Goal: Task Accomplishment & Management: Complete application form

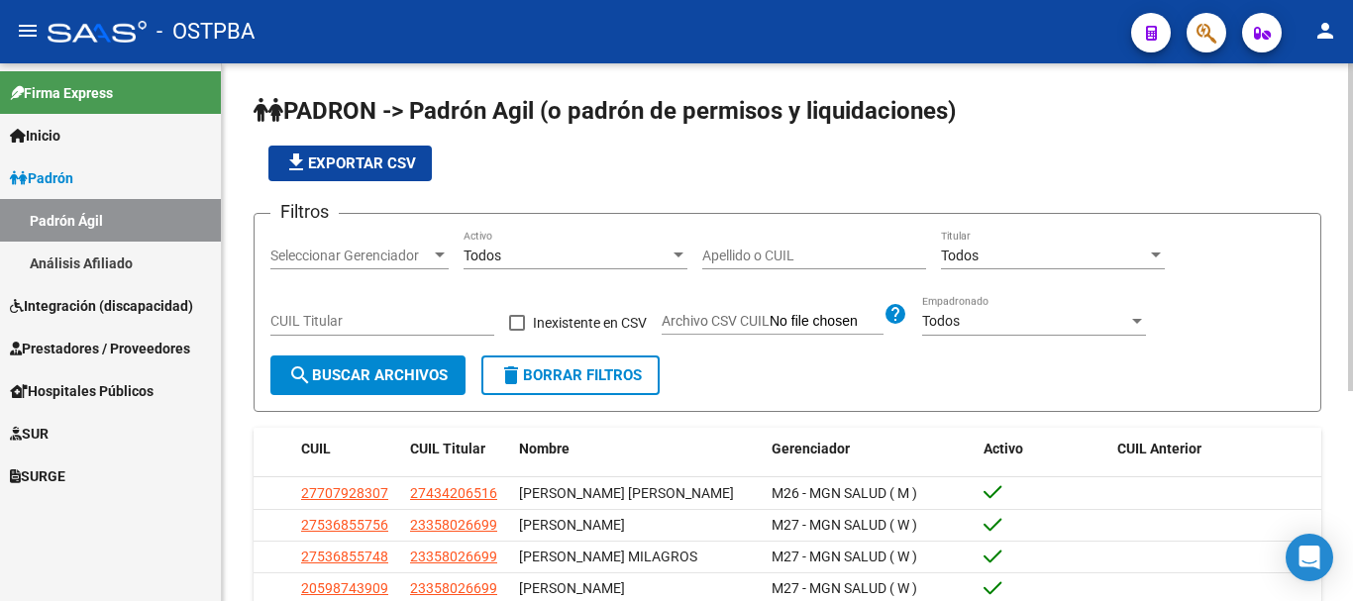
click at [441, 253] on div at bounding box center [440, 255] width 10 height 5
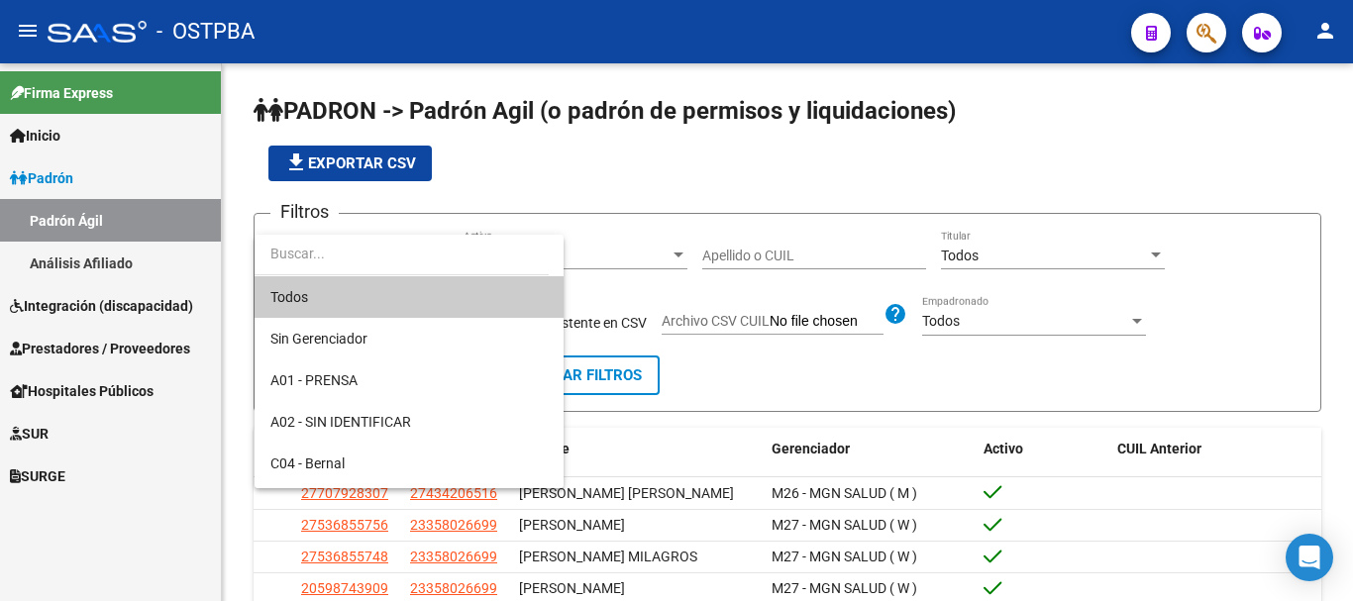
click at [733, 255] on div at bounding box center [676, 300] width 1353 height 601
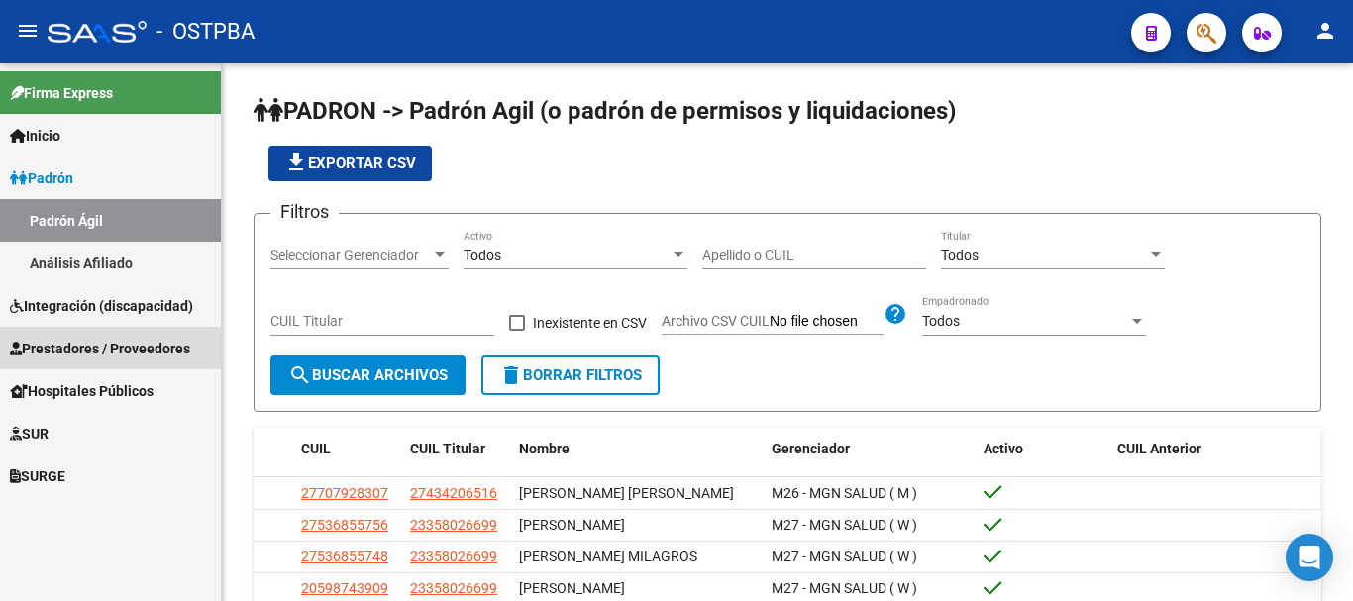
click at [77, 348] on span "Prestadores / Proveedores" at bounding box center [100, 349] width 180 height 22
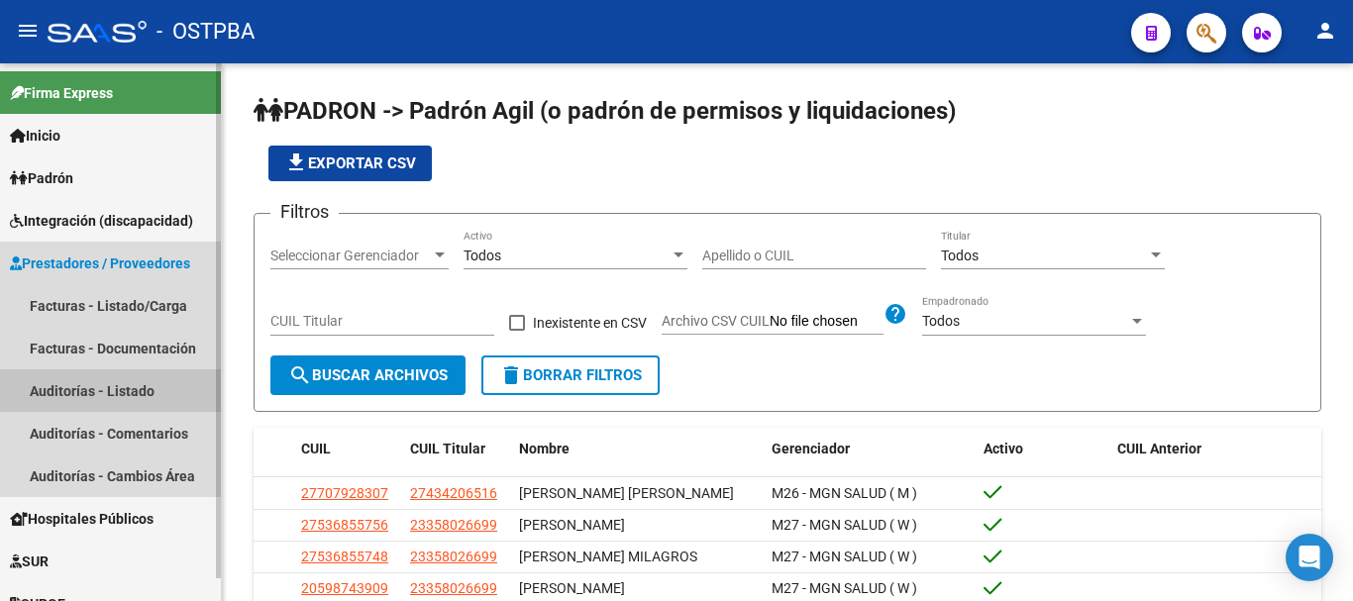
click at [72, 382] on link "Auditorías - Listado" at bounding box center [110, 391] width 221 height 43
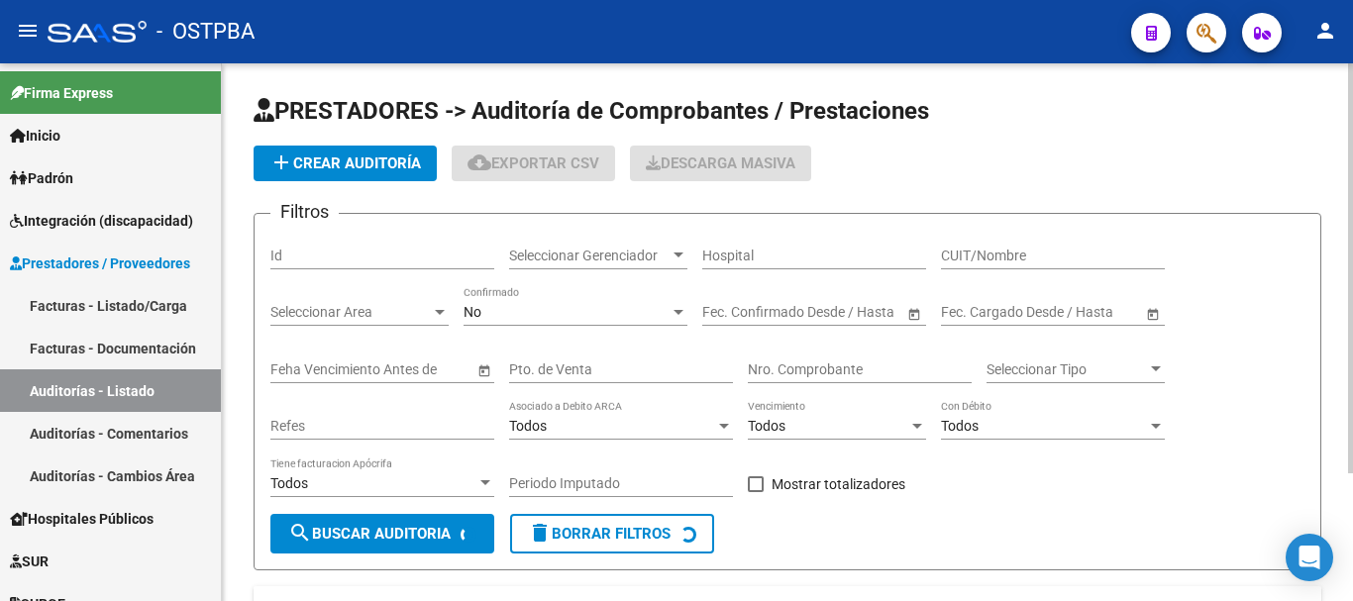
click at [346, 165] on span "add Crear Auditoría" at bounding box center [345, 164] width 152 height 18
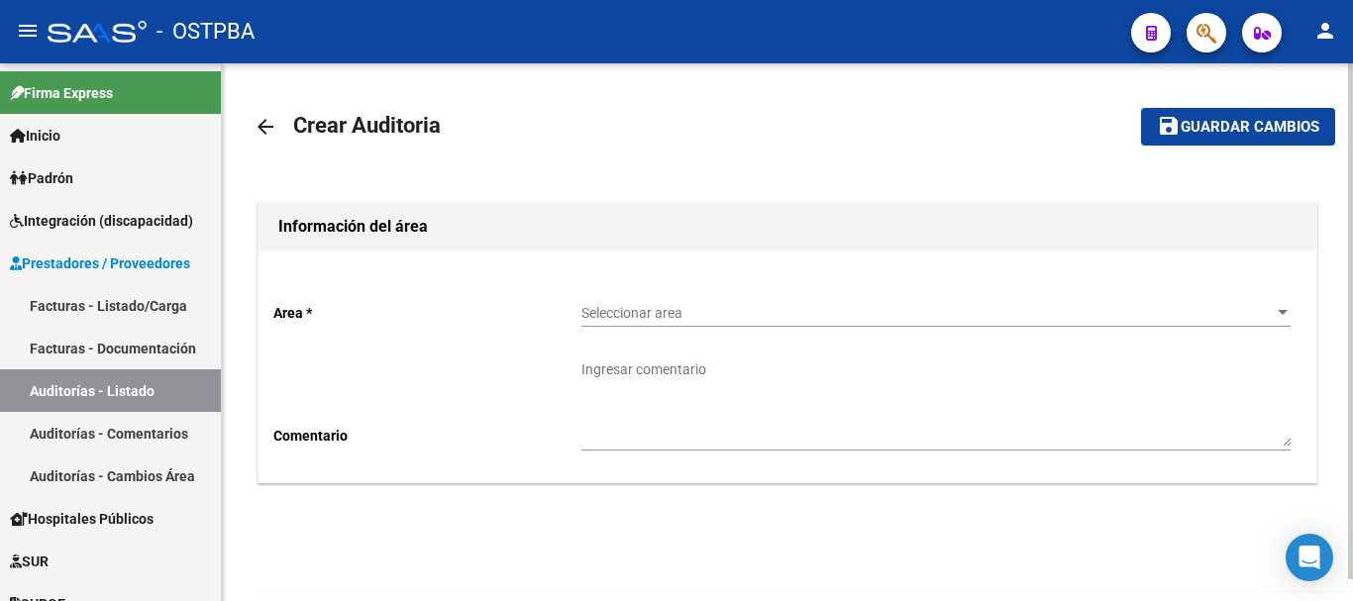
click at [1285, 313] on div at bounding box center [1283, 312] width 10 height 5
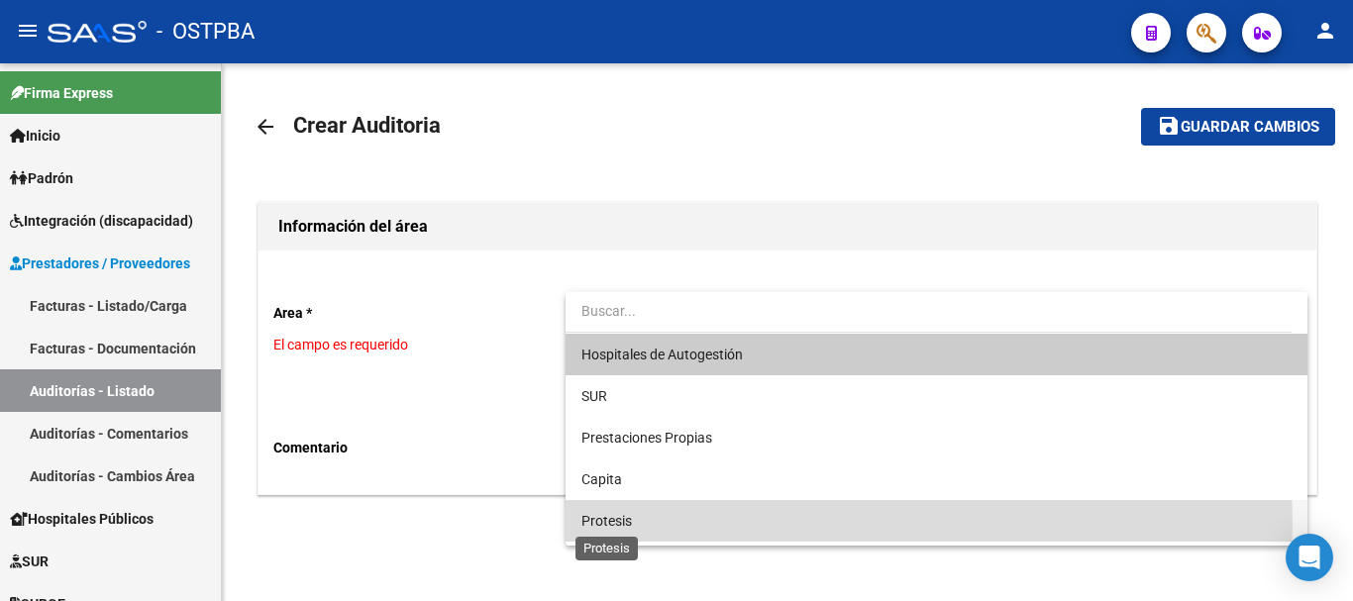
click at [607, 523] on span "Protesis" at bounding box center [607, 521] width 51 height 16
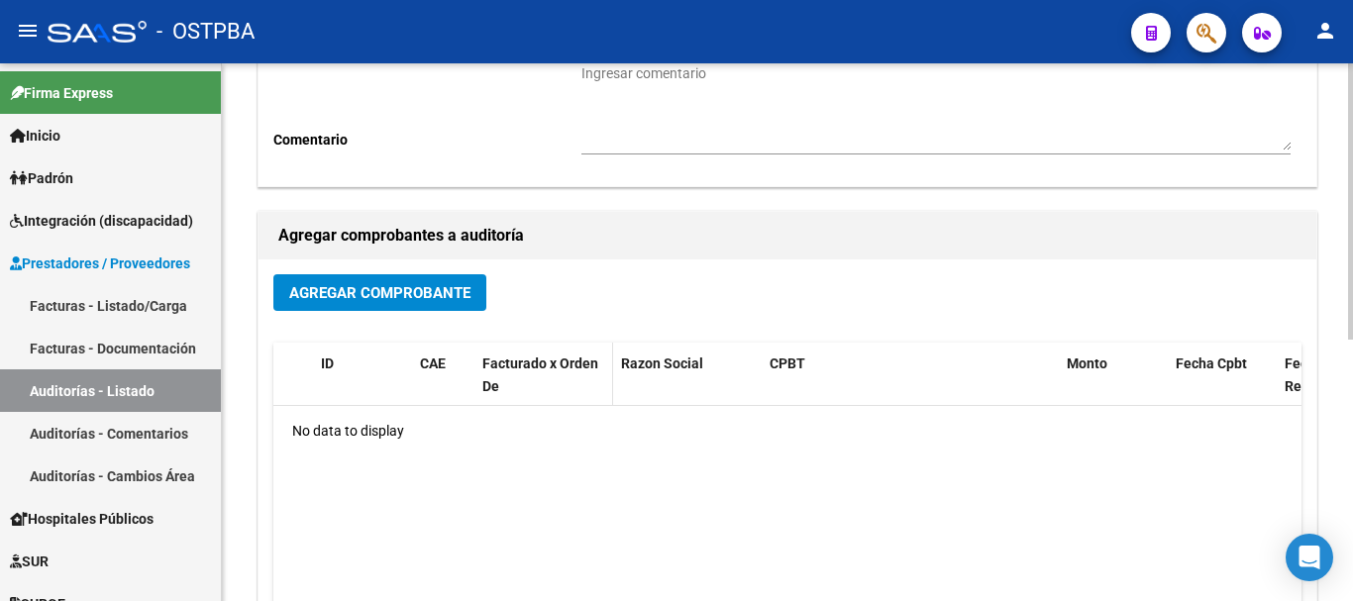
scroll to position [297, 0]
click at [408, 296] on span "Agregar Comprobante" at bounding box center [379, 292] width 181 height 18
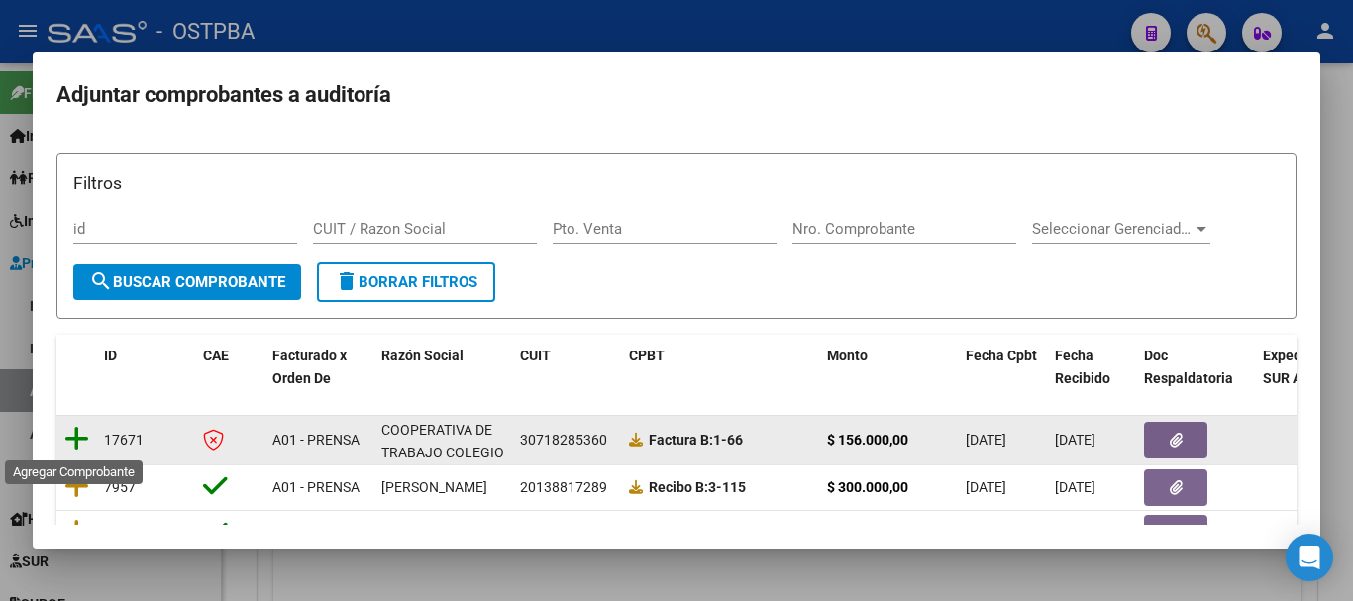
click at [75, 437] on icon at bounding box center [76, 439] width 25 height 28
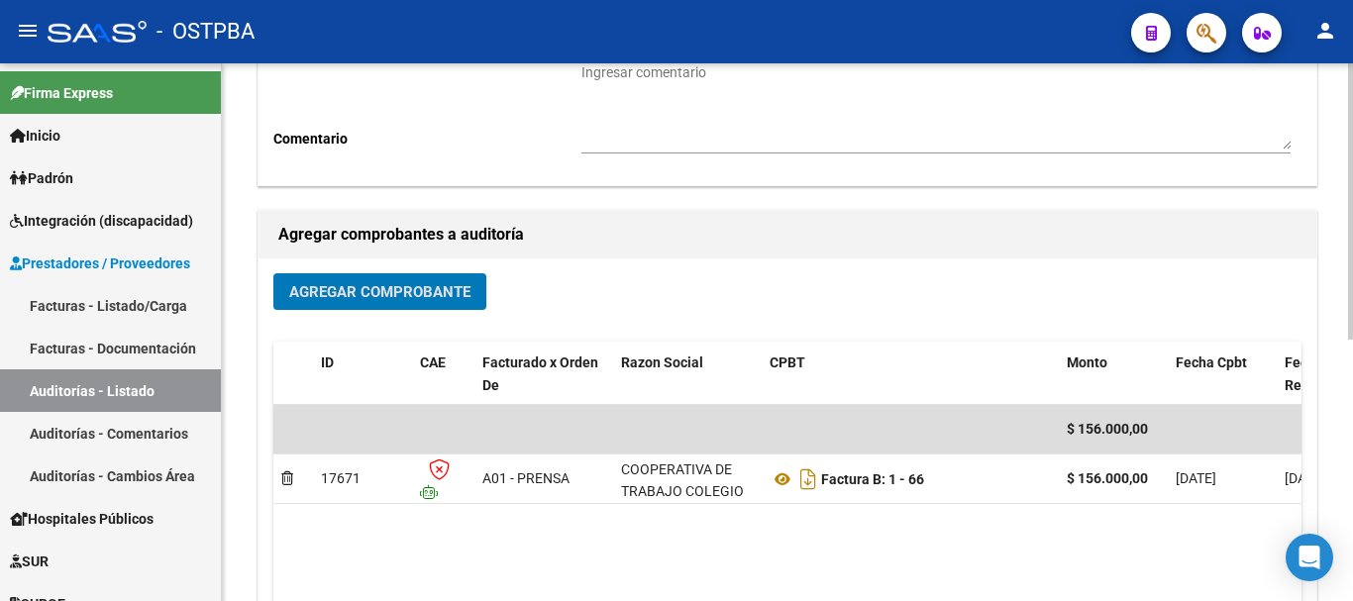
scroll to position [0, 0]
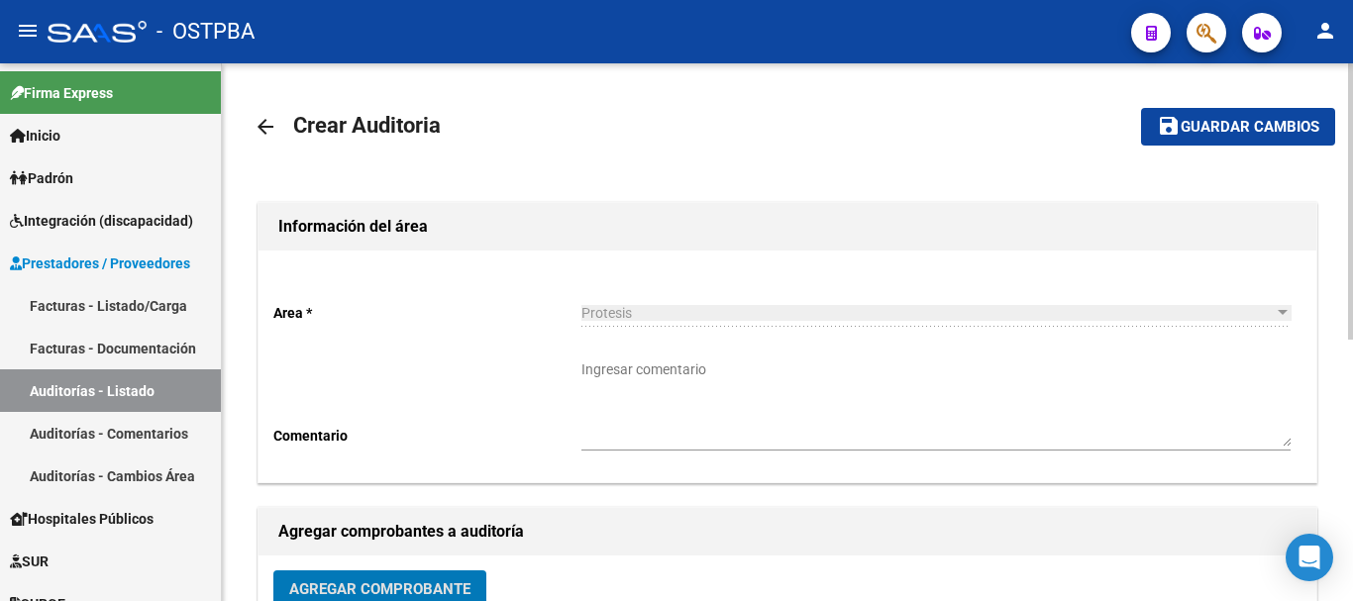
click at [1207, 129] on span "Guardar cambios" at bounding box center [1250, 128] width 139 height 18
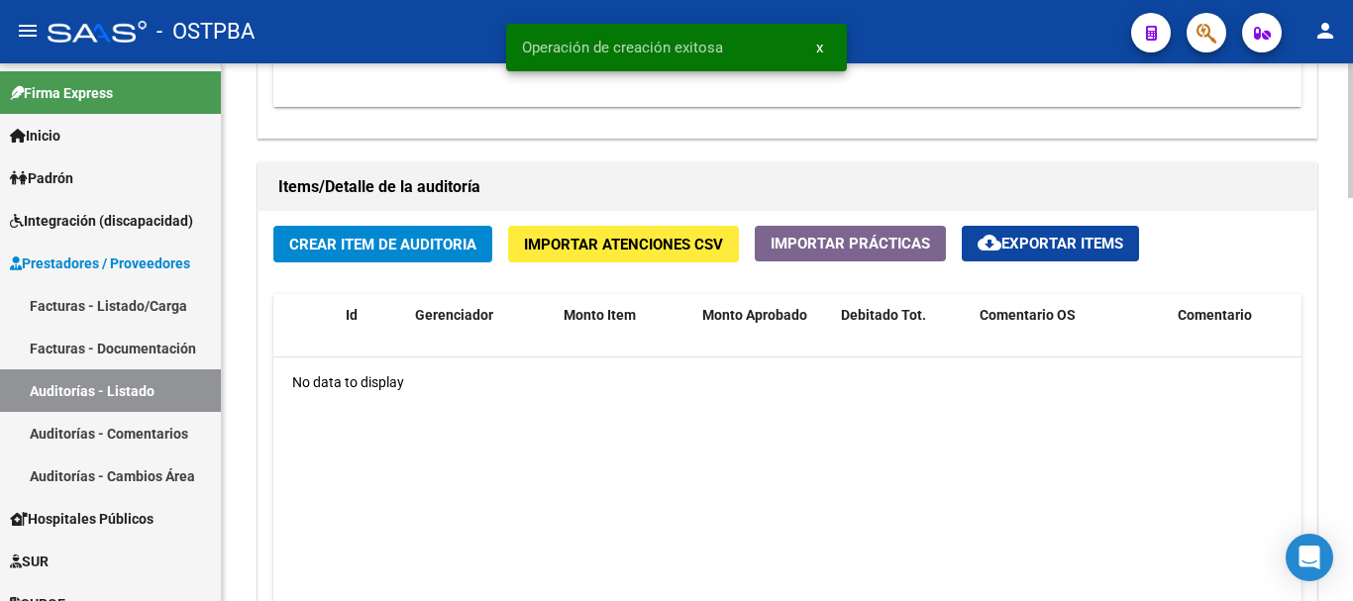
scroll to position [1387, 0]
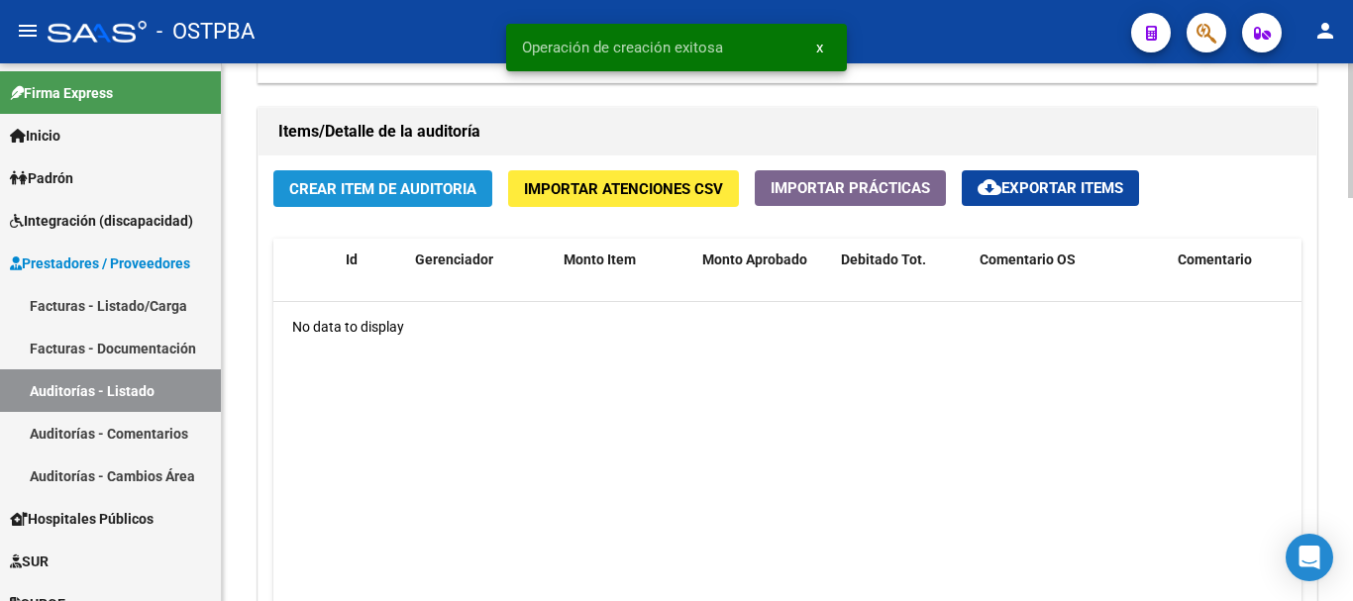
click at [382, 184] on span "Crear Item de Auditoria" at bounding box center [382, 189] width 187 height 18
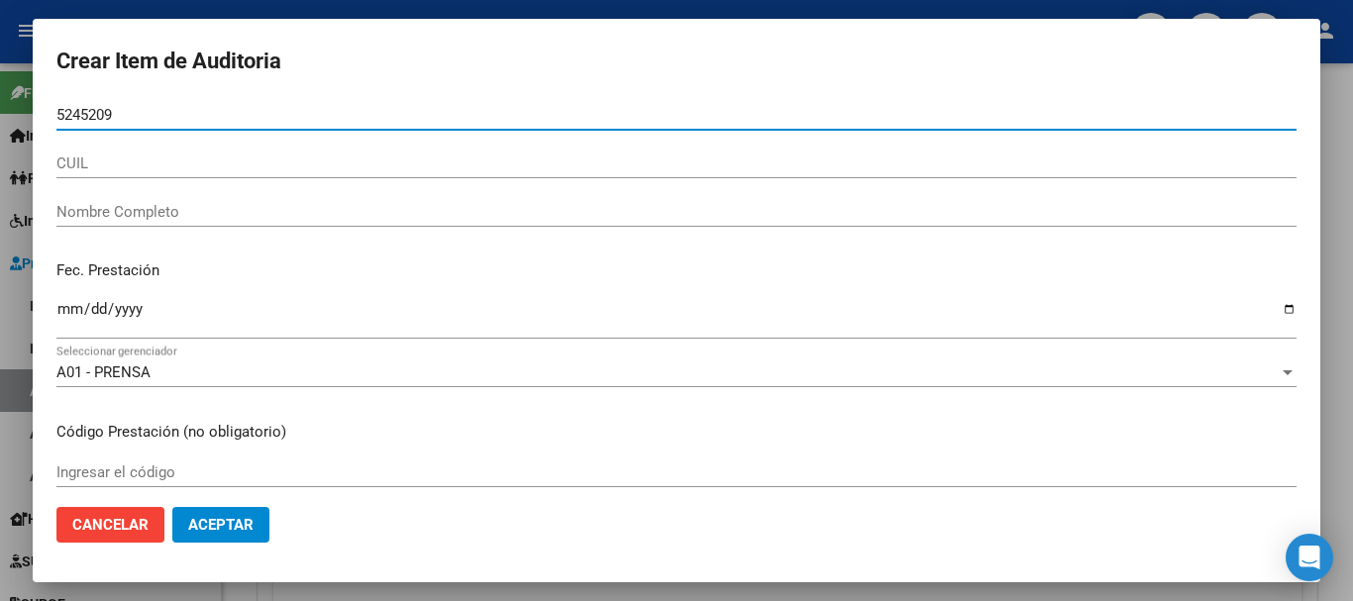
type input "52452096"
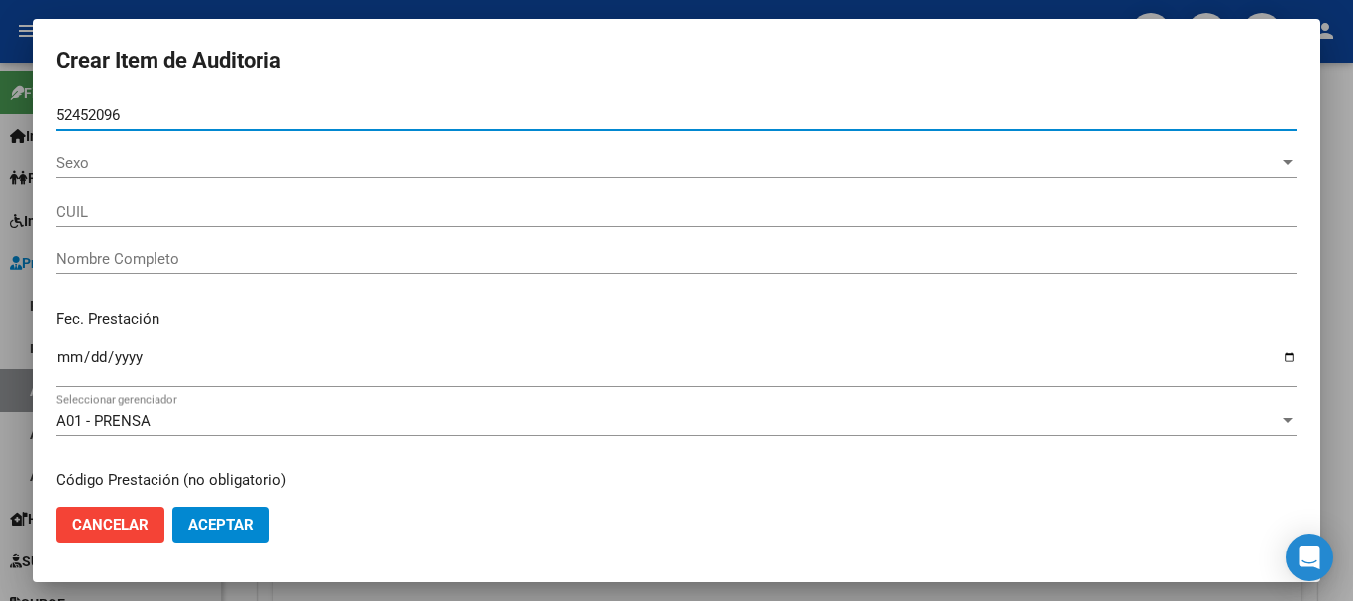
type input "20524520967"
type input "[PERSON_NAME] [PERSON_NAME]"
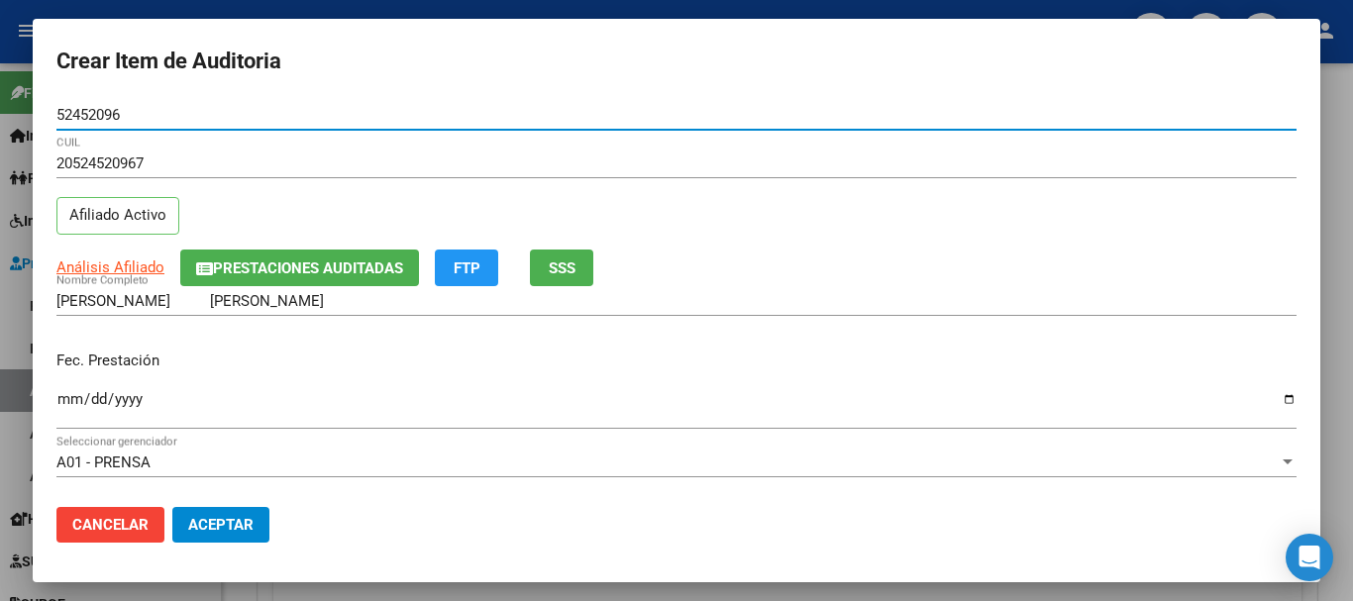
type input "52452096"
click at [1274, 397] on input "Ingresar la fecha" at bounding box center [676, 407] width 1240 height 32
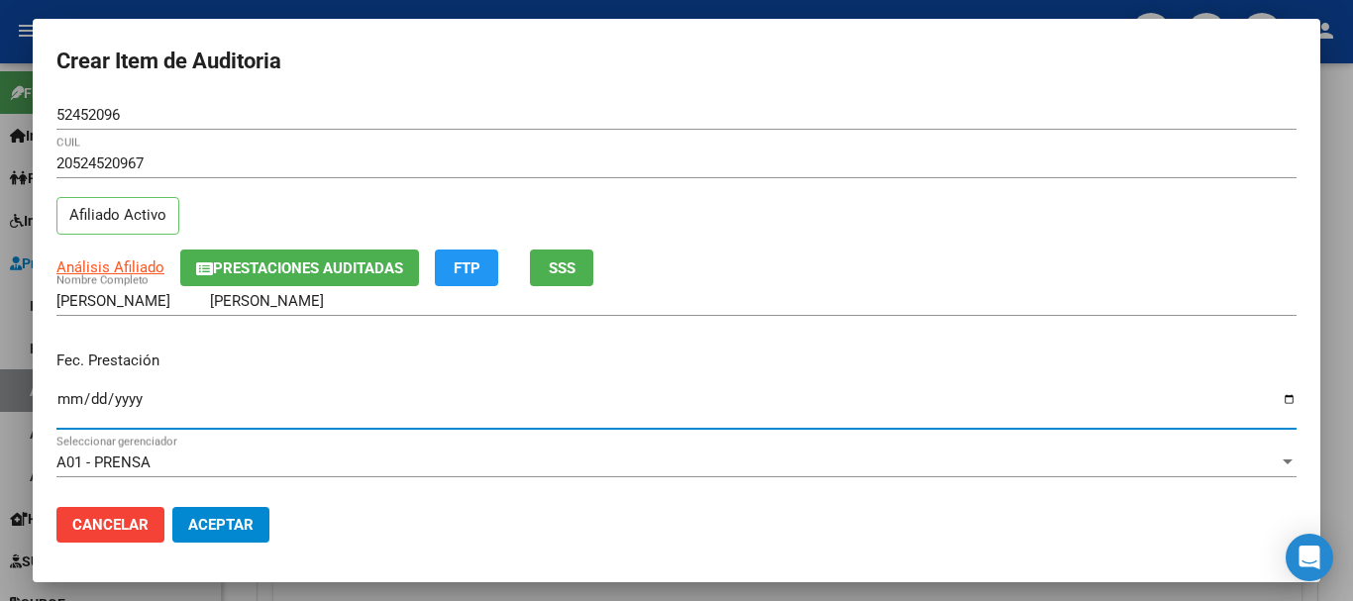
type input "[DATE]"
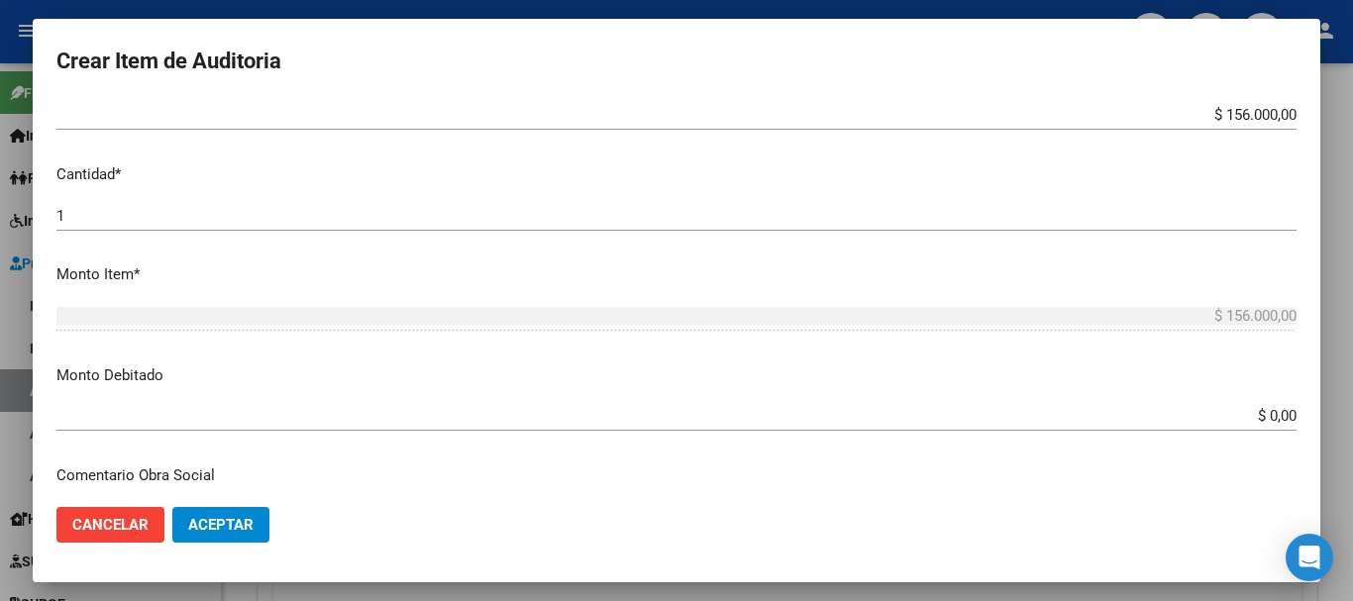
scroll to position [594, 0]
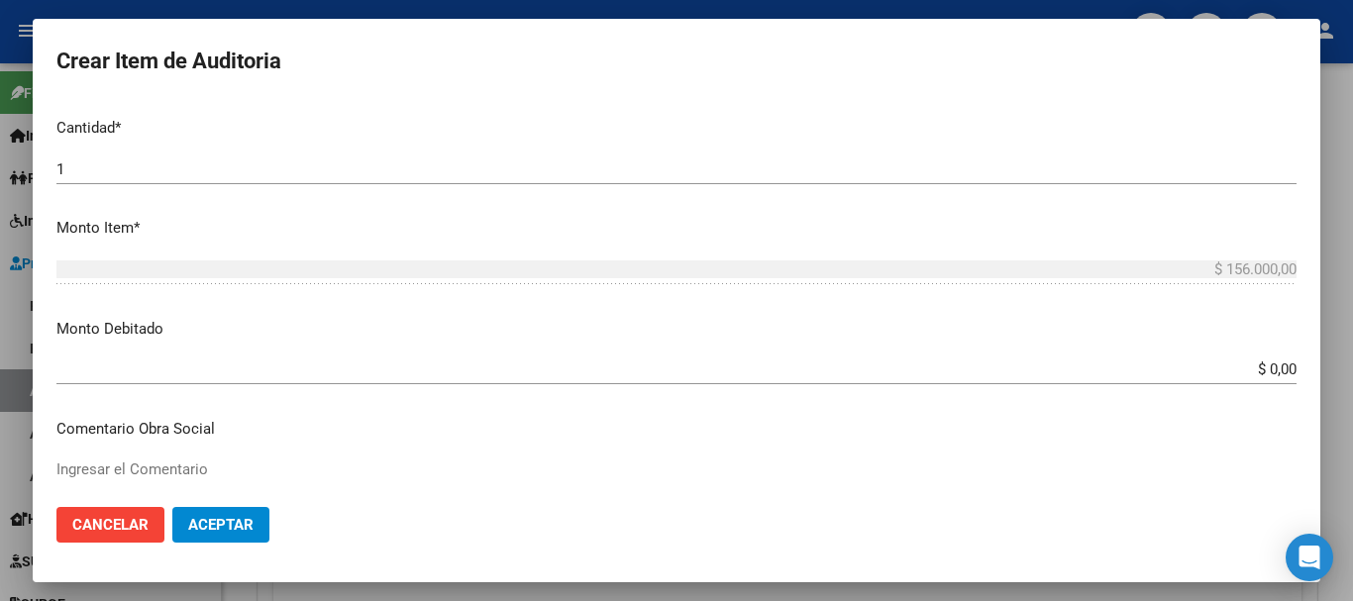
click at [1280, 372] on input "$ 0,00" at bounding box center [676, 370] width 1240 height 18
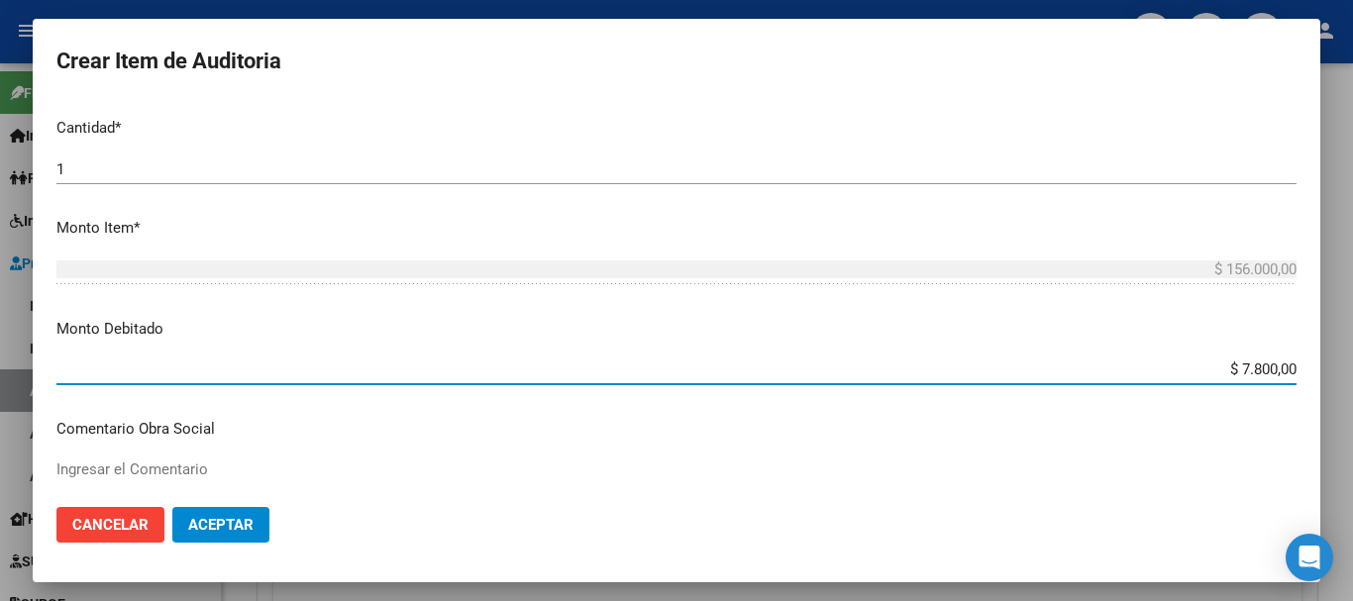
type input "$ 78.000,00"
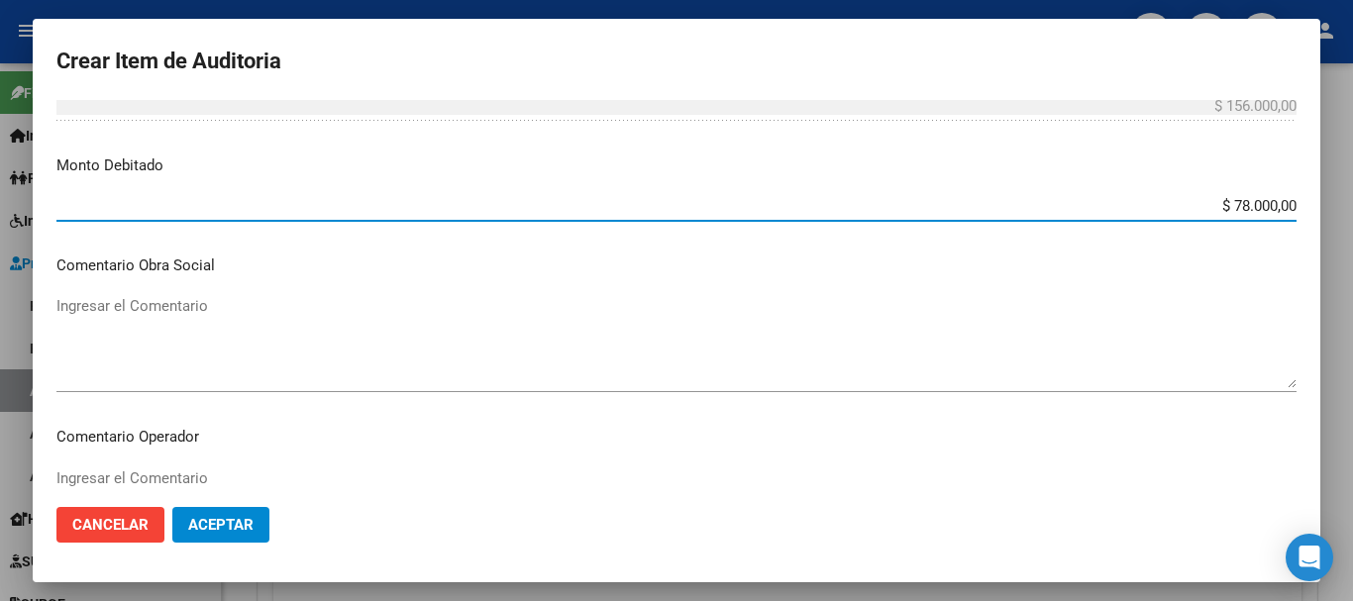
scroll to position [793, 0]
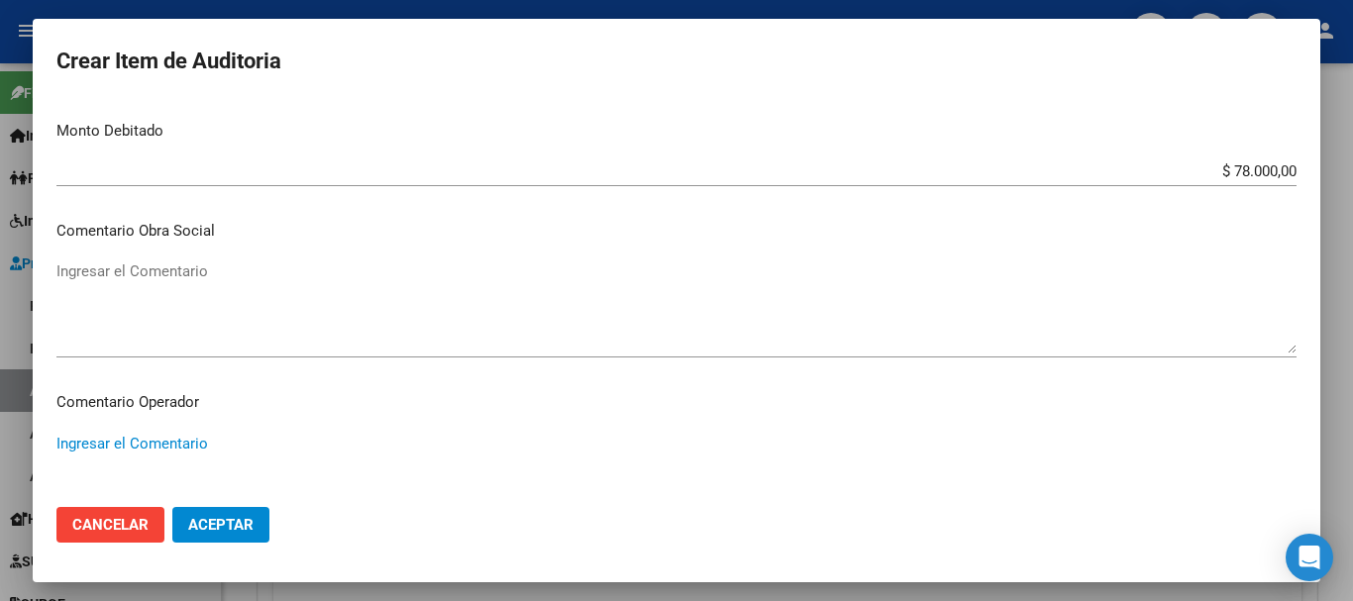
click at [80, 449] on textarea "Ingresar el Comentario" at bounding box center [676, 479] width 1240 height 93
click at [216, 443] on textarea "Corresponde a la cuota del mes de [DATE]" at bounding box center [676, 479] width 1240 height 93
click at [482, 449] on textarea "Corresponde a la cuota de colegio del mes de [DATE]" at bounding box center [676, 479] width 1240 height 93
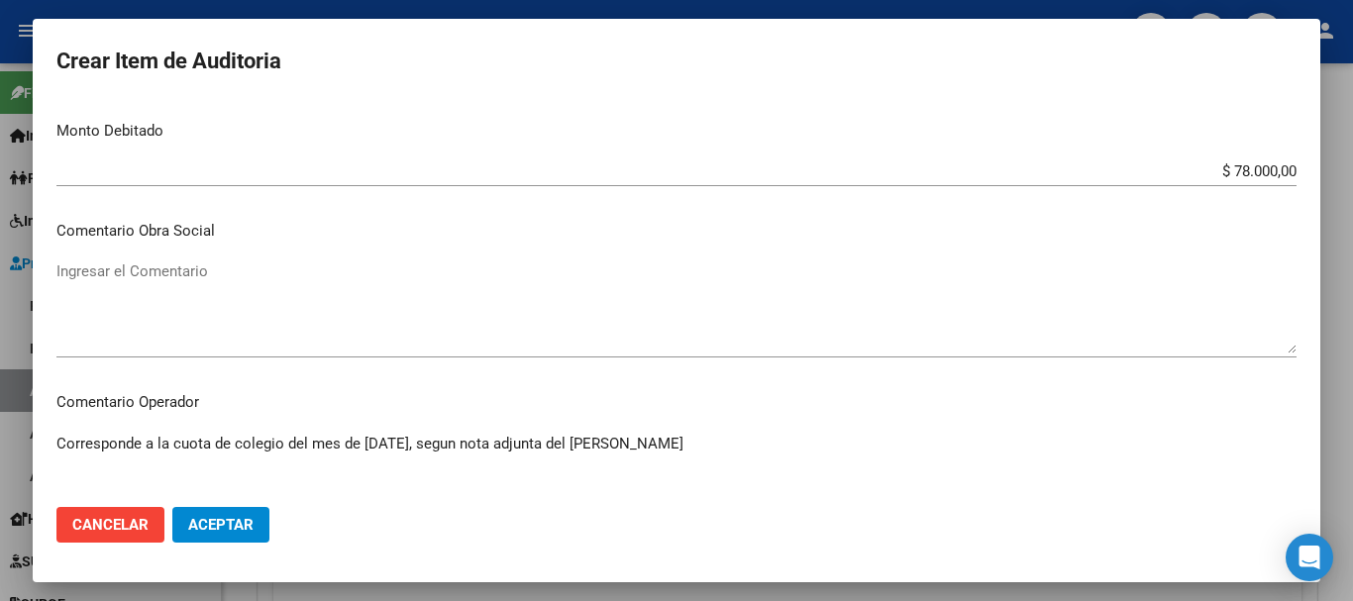
click at [501, 451] on textarea "Corresponde a la cuota de colegio del mes de [DATE], segun nota adjunta del [PE…" at bounding box center [676, 479] width 1240 height 93
click at [702, 449] on textarea "Corresponde a la cuota de colegio del mes de [DATE], según nota adjunta del [PE…" at bounding box center [676, 479] width 1240 height 93
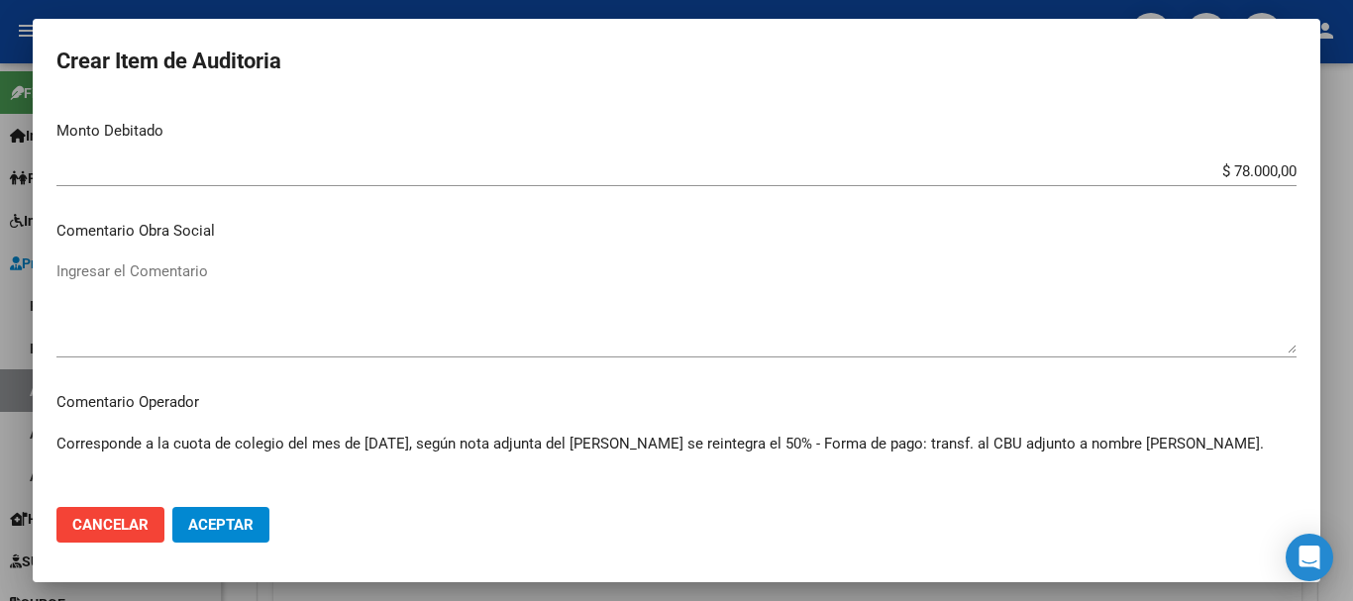
drag, startPoint x: 77, startPoint y: 468, endPoint x: 386, endPoint y: 487, distance: 309.7
click at [386, 487] on textarea "Corresponde a la cuota de colegio del mes de [DATE], según nota adjunta del [PE…" at bounding box center [676, 479] width 1240 height 93
click at [88, 460] on textarea "Corresponde a la cuota de colegio del mes de [DATE], según nota adjunta del [PE…" at bounding box center [676, 479] width 1240 height 93
click at [117, 455] on textarea "Corresponde a la cuota de colegio del mes de [DATE], según nota adjunta del [PE…" at bounding box center [676, 479] width 1240 height 93
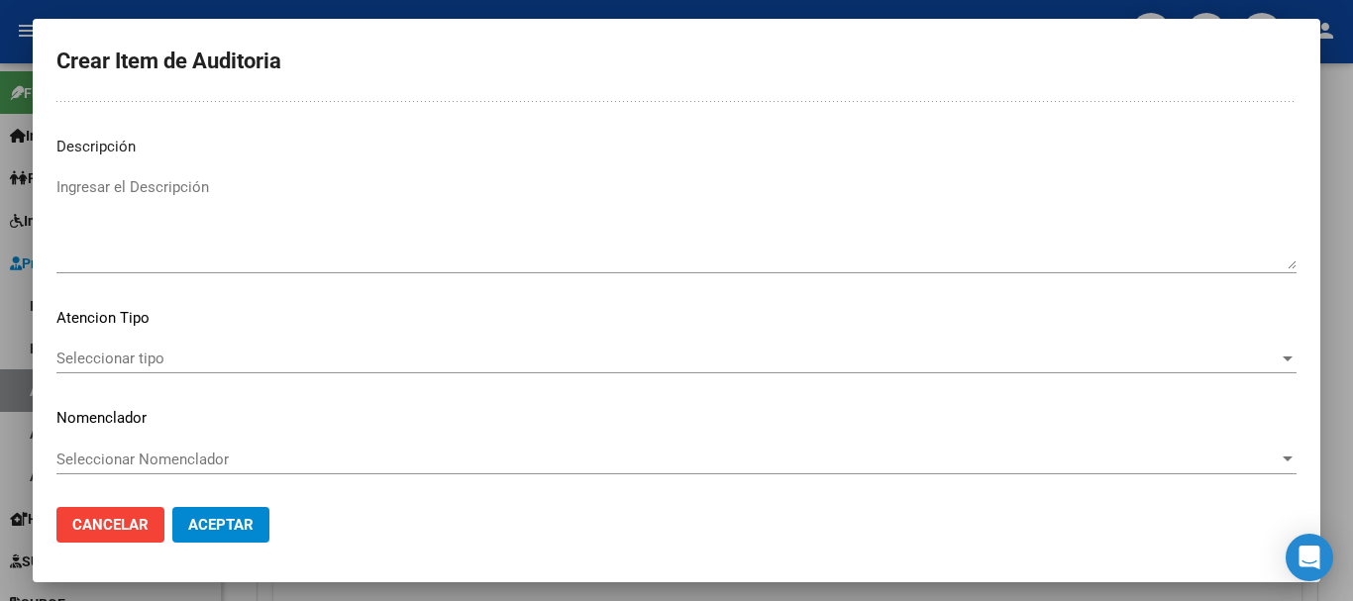
scroll to position [1393, 0]
type textarea "Corresponde a la cuota de colegio del mes de [DATE], según nota adjunta del [PE…"
click at [196, 501] on mat-dialog-actions "Cancelar Aceptar" at bounding box center [676, 524] width 1240 height 67
click at [198, 522] on span "Aceptar" at bounding box center [220, 525] width 65 height 18
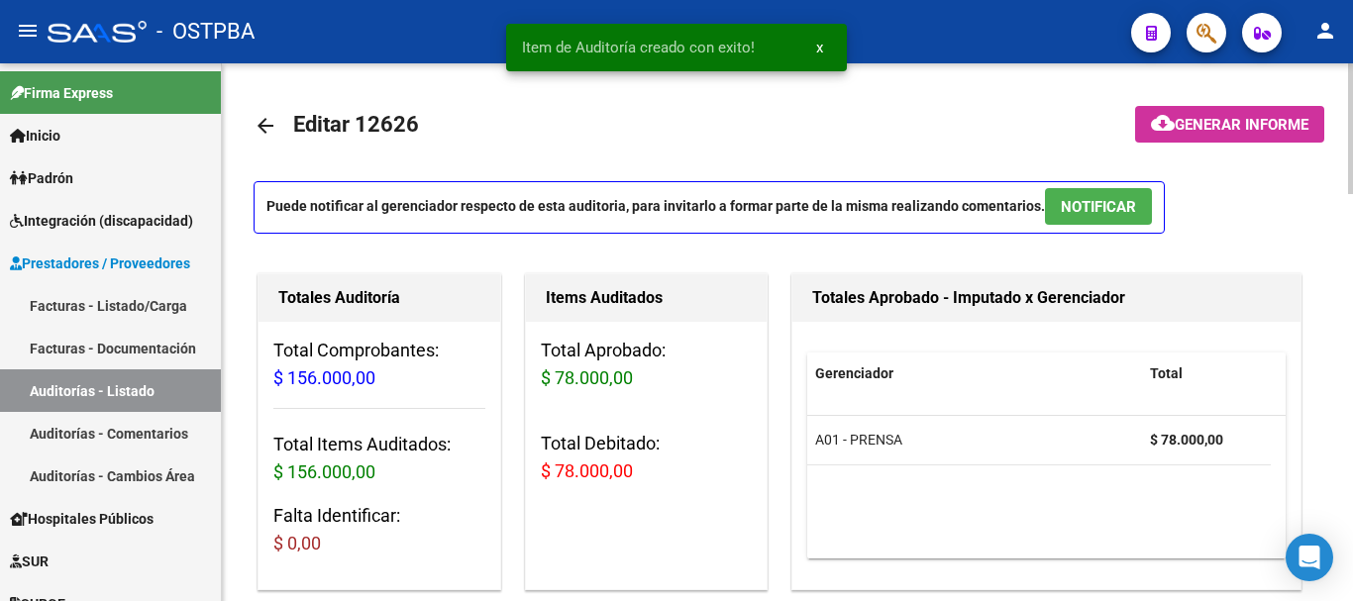
scroll to position [0, 0]
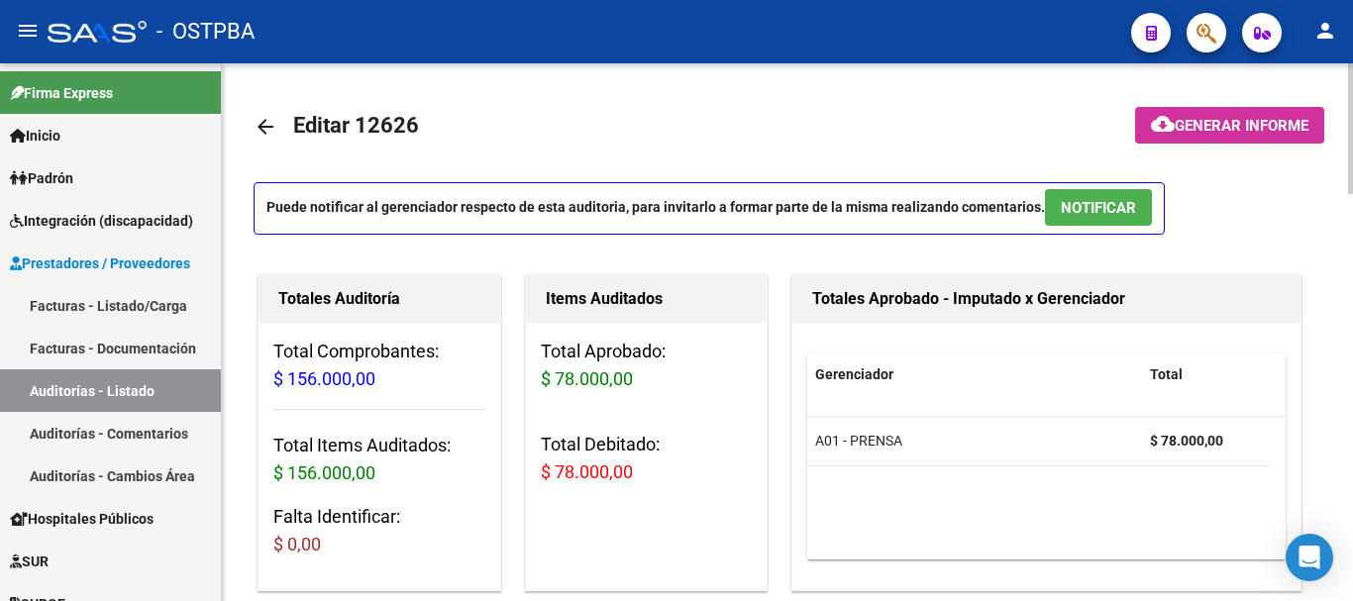
click at [1231, 130] on span "Generar informe" at bounding box center [1242, 126] width 134 height 18
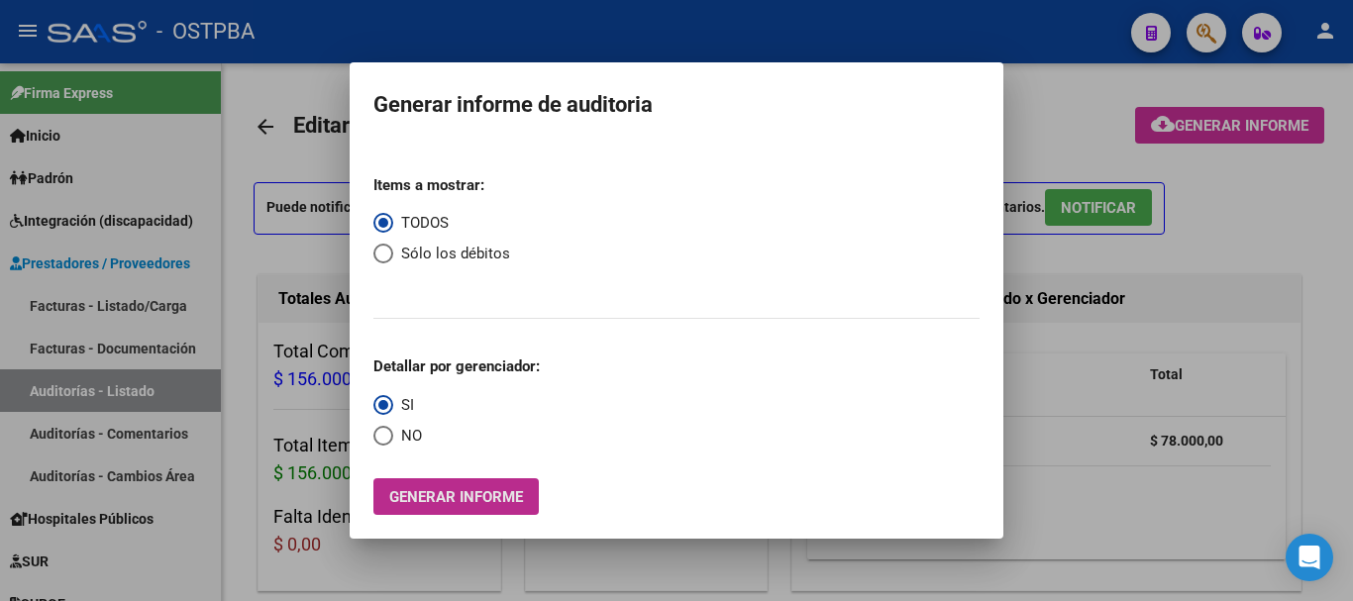
click at [471, 489] on span "Generar informe" at bounding box center [456, 497] width 134 height 18
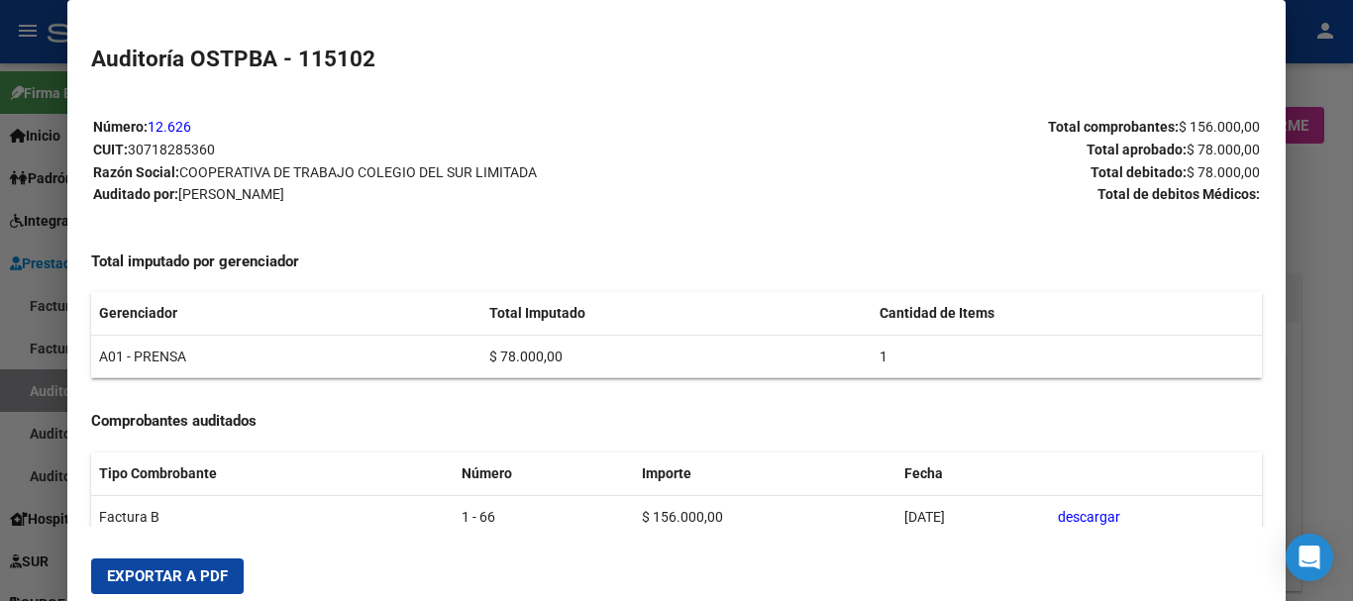
click at [146, 570] on span "Exportar a PDF" at bounding box center [167, 577] width 121 height 18
drag, startPoint x: 1324, startPoint y: 194, endPoint x: 1267, endPoint y: 173, distance: 60.2
click at [1311, 189] on div at bounding box center [676, 300] width 1353 height 601
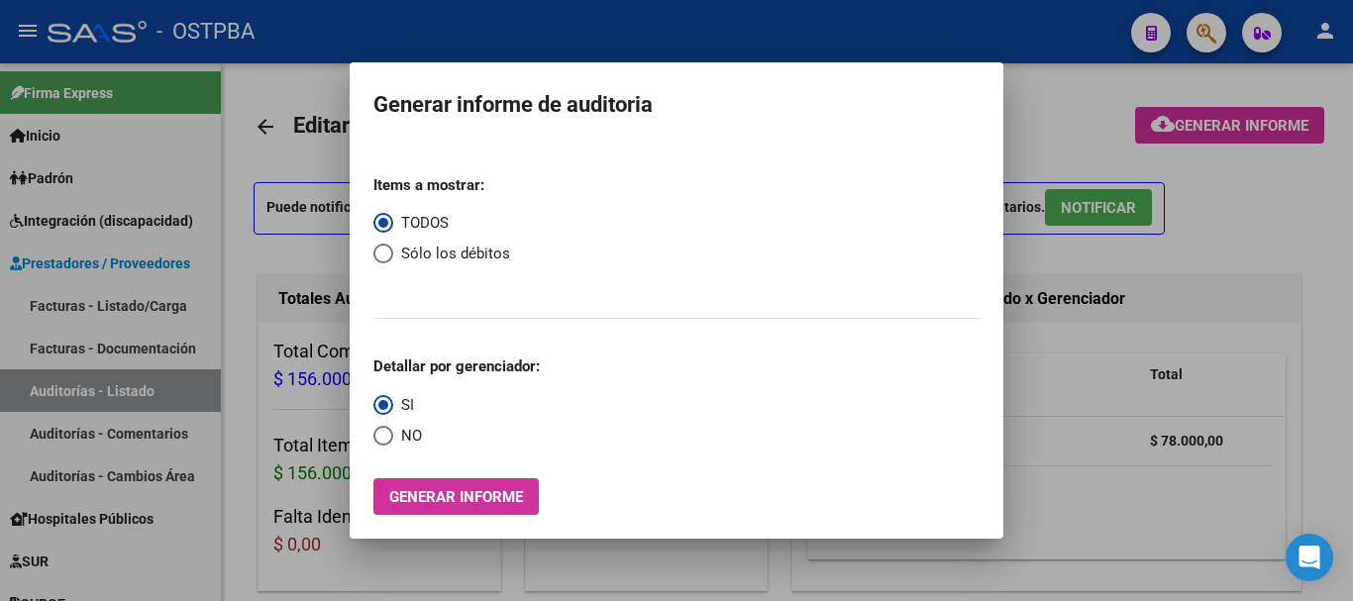
click at [1299, 185] on div at bounding box center [676, 300] width 1353 height 601
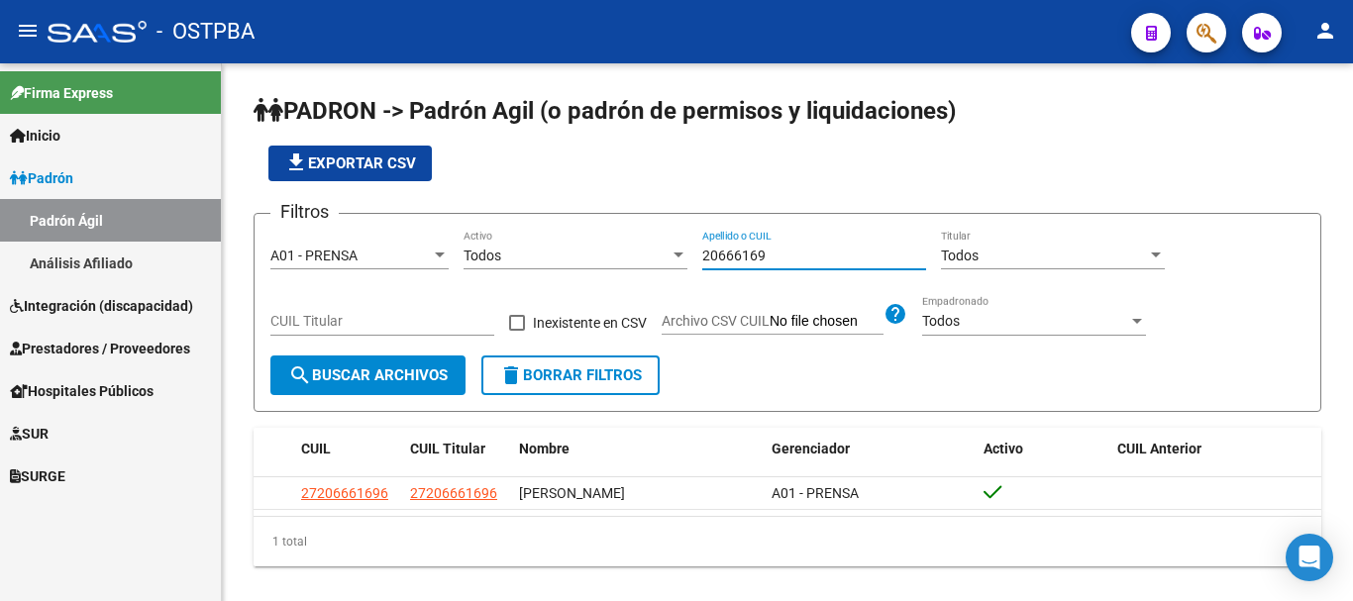
click at [71, 338] on span "Prestadores / Proveedores" at bounding box center [100, 349] width 180 height 22
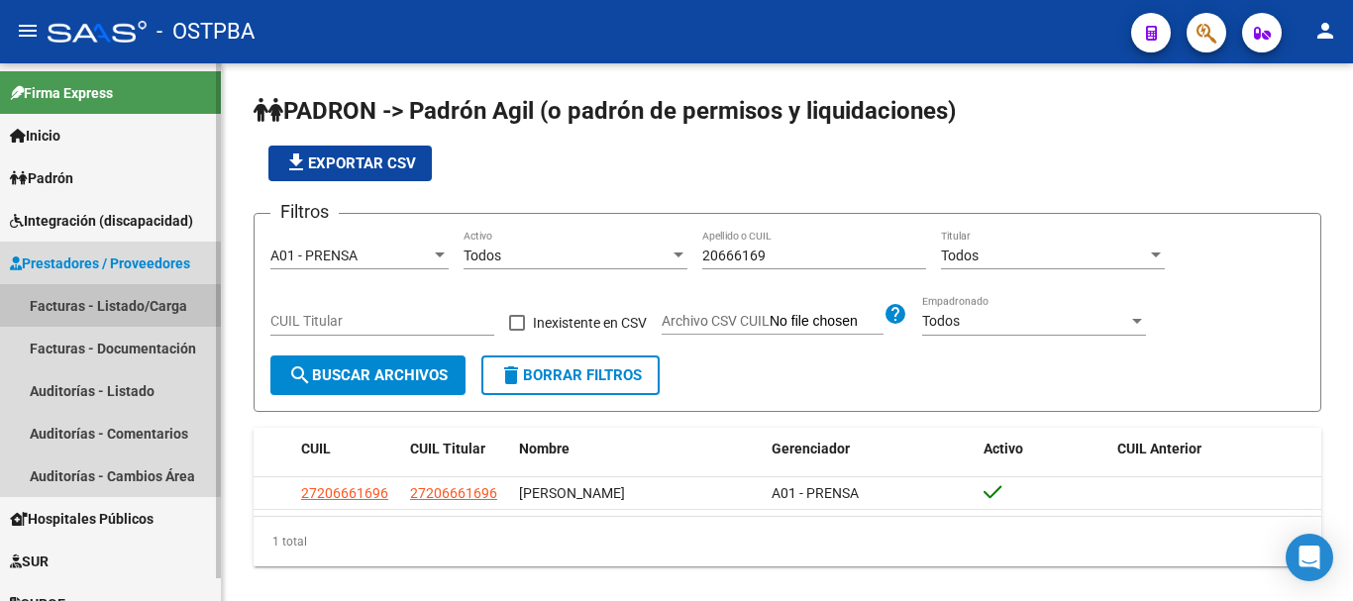
click at [64, 306] on link "Facturas - Listado/Carga" at bounding box center [110, 305] width 221 height 43
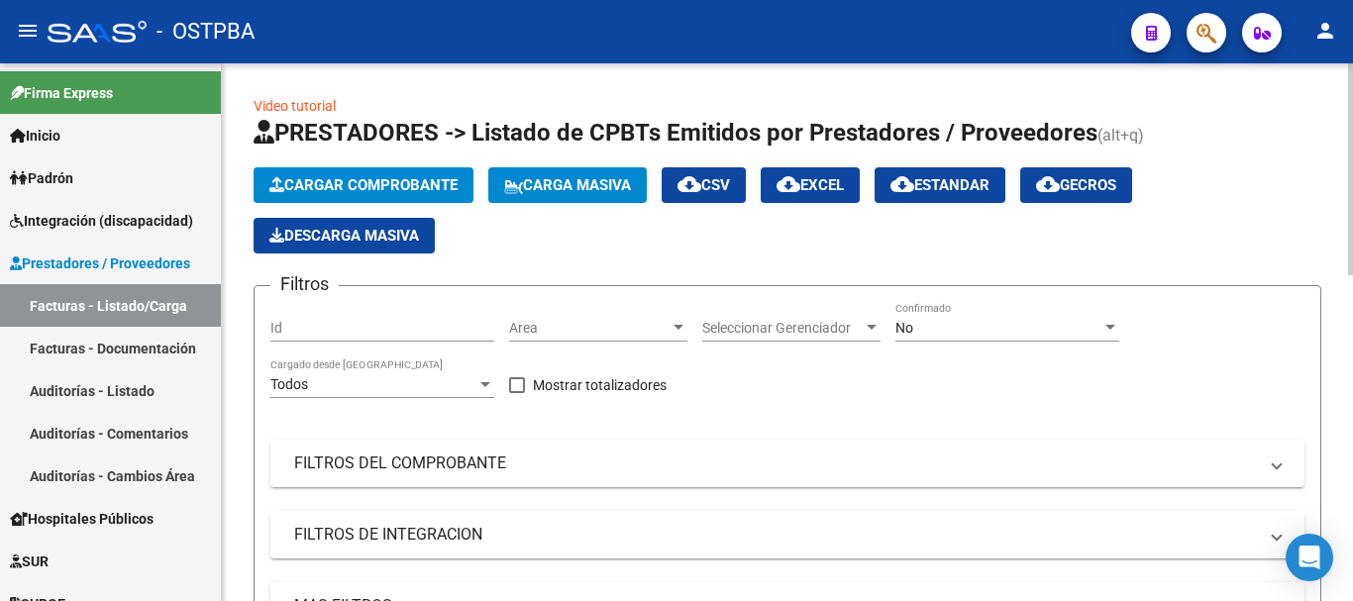
click at [349, 179] on span "Cargar Comprobante" at bounding box center [363, 185] width 188 height 18
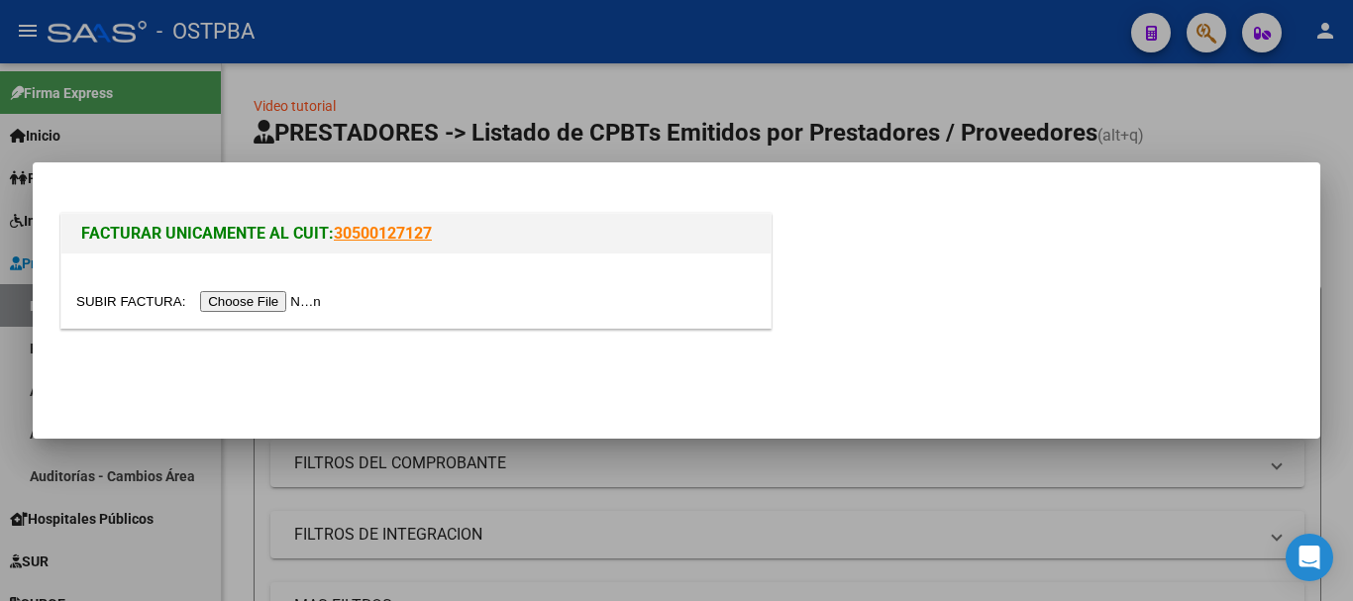
click at [248, 304] on input "file" at bounding box center [201, 301] width 251 height 21
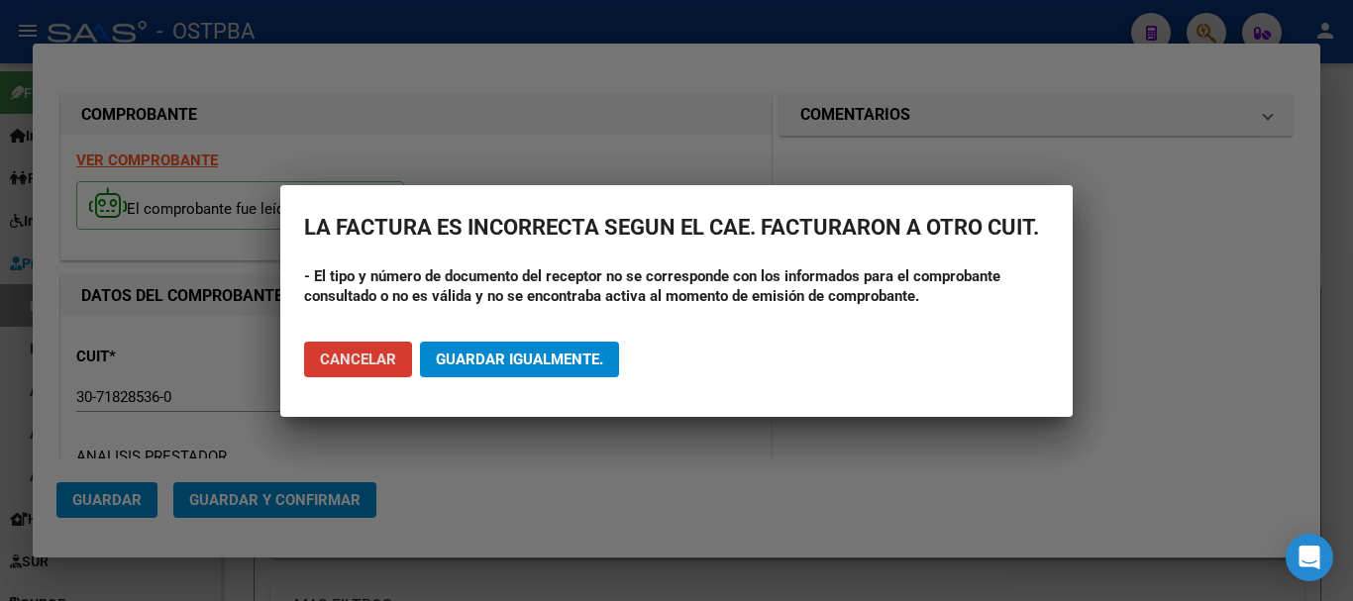
click at [537, 360] on span "Guardar igualmente." at bounding box center [519, 360] width 167 height 18
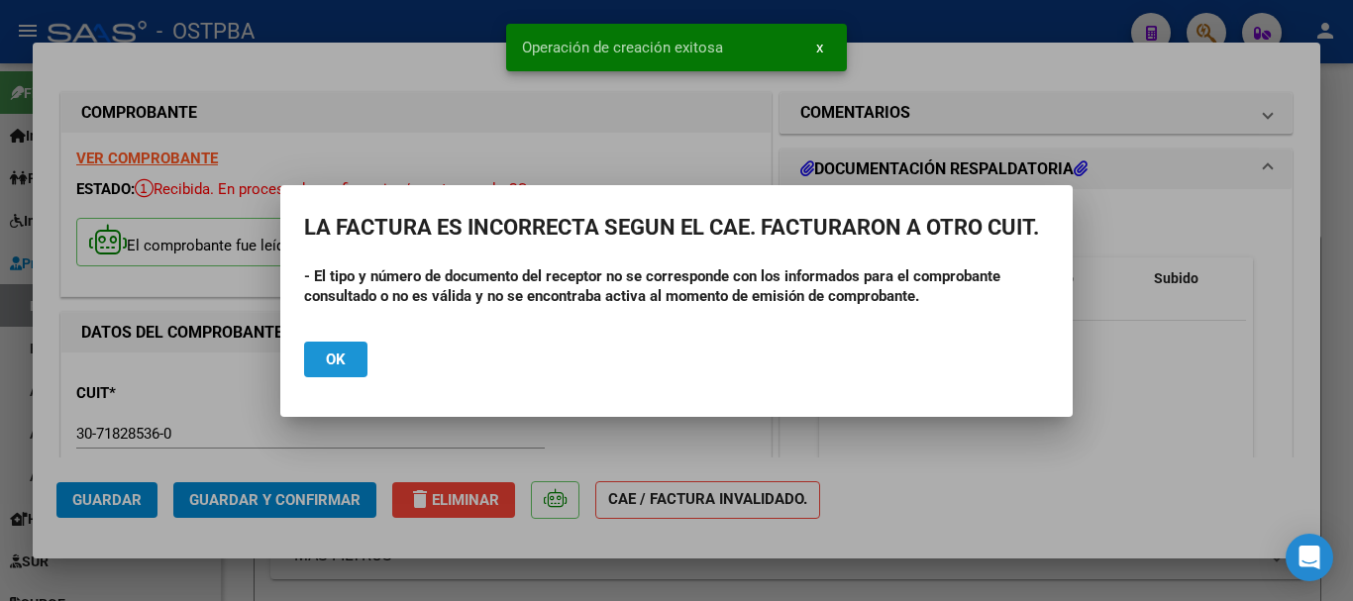
click at [328, 361] on span "Ok" at bounding box center [336, 360] width 20 height 18
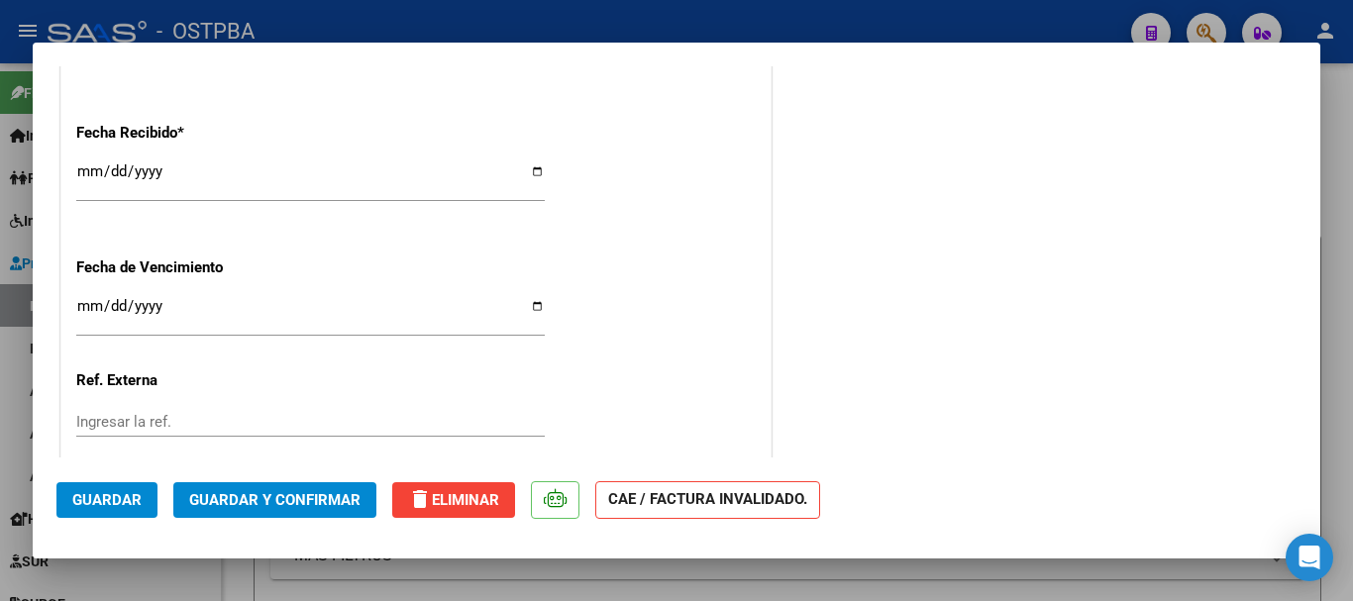
scroll to position [1288, 0]
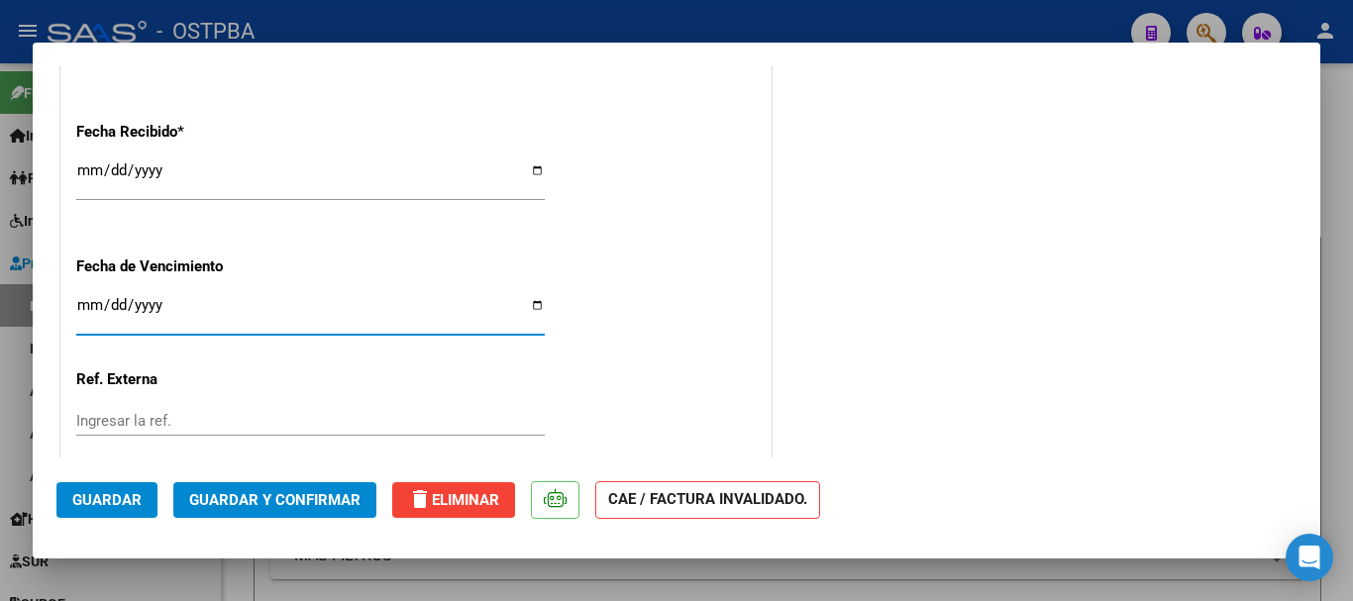
click at [525, 299] on input "Ingresar la fecha" at bounding box center [310, 313] width 469 height 32
type input "2025-09-19"
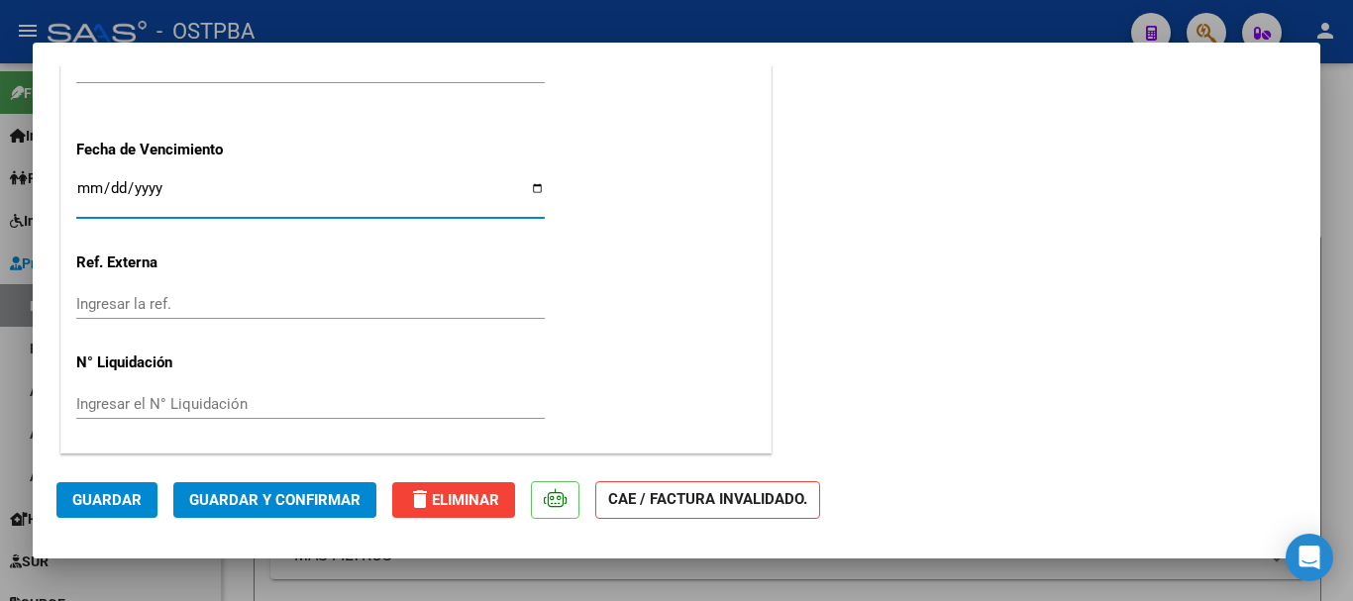
click at [289, 500] on span "Guardar y Confirmar" at bounding box center [274, 500] width 171 height 18
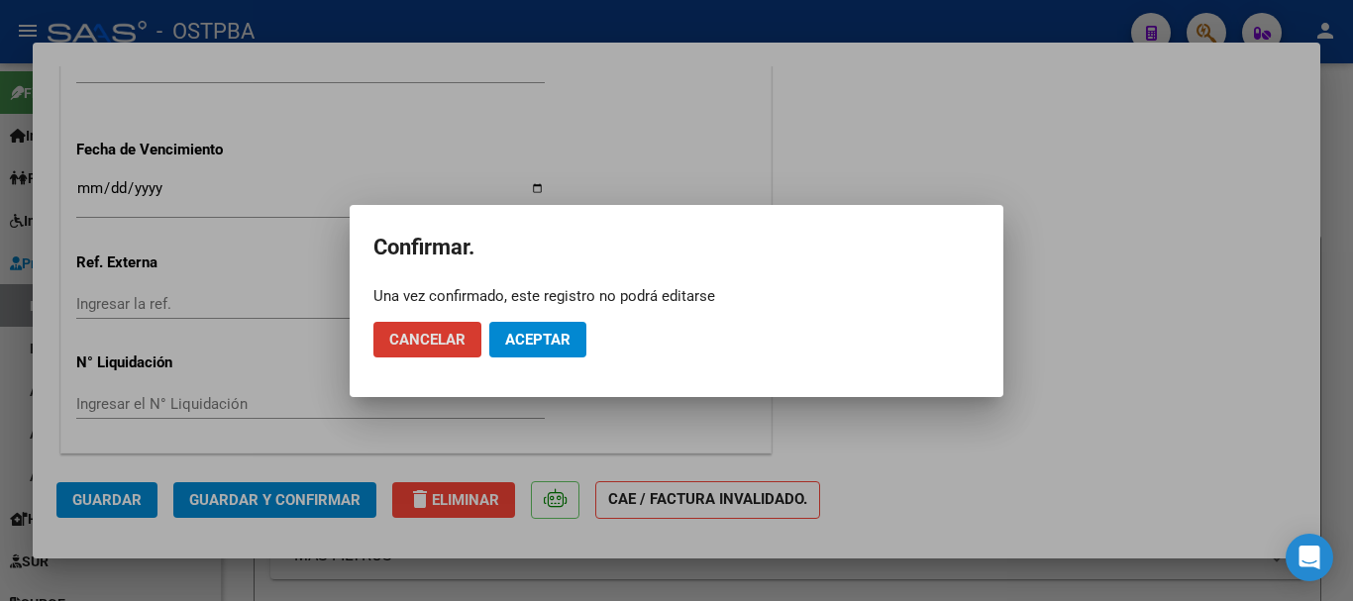
click at [559, 331] on span "Aceptar" at bounding box center [537, 340] width 65 height 18
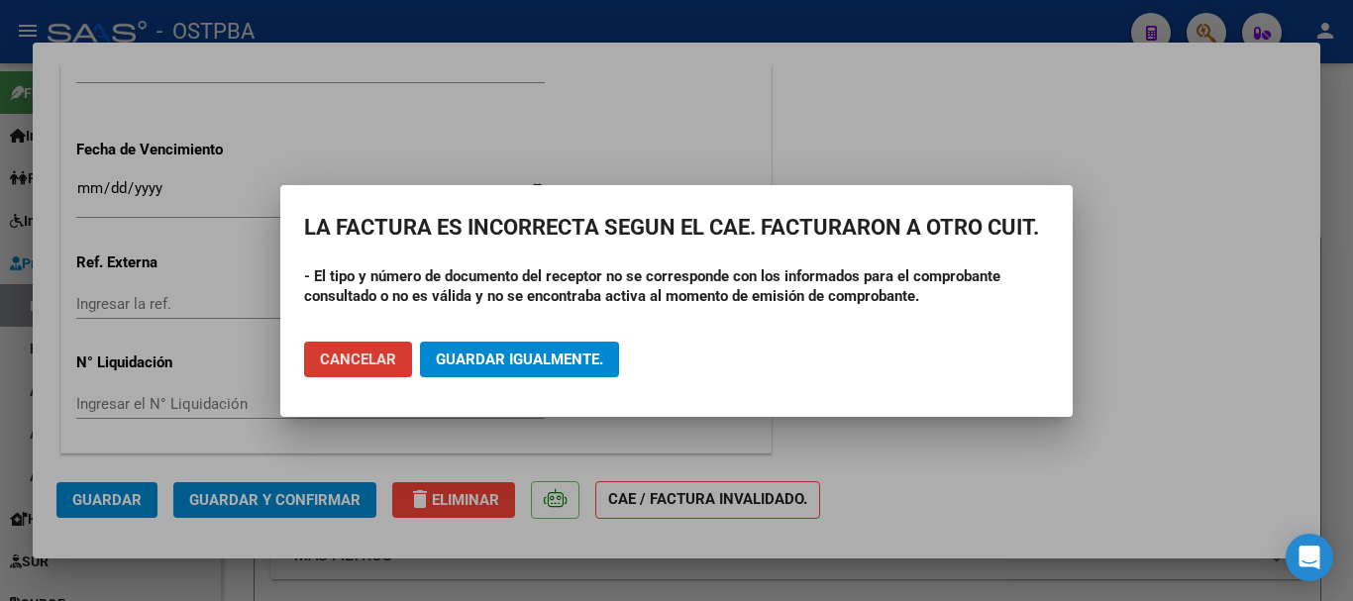
click at [506, 351] on span "Guardar igualmente." at bounding box center [519, 360] width 167 height 18
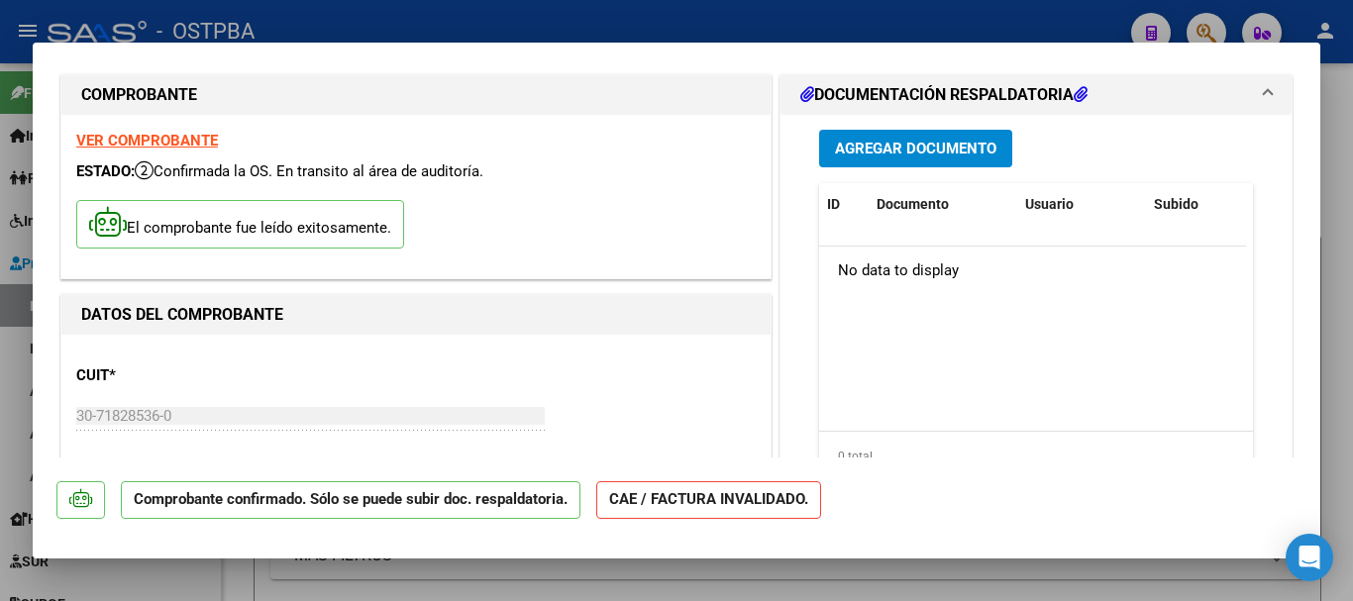
scroll to position [0, 0]
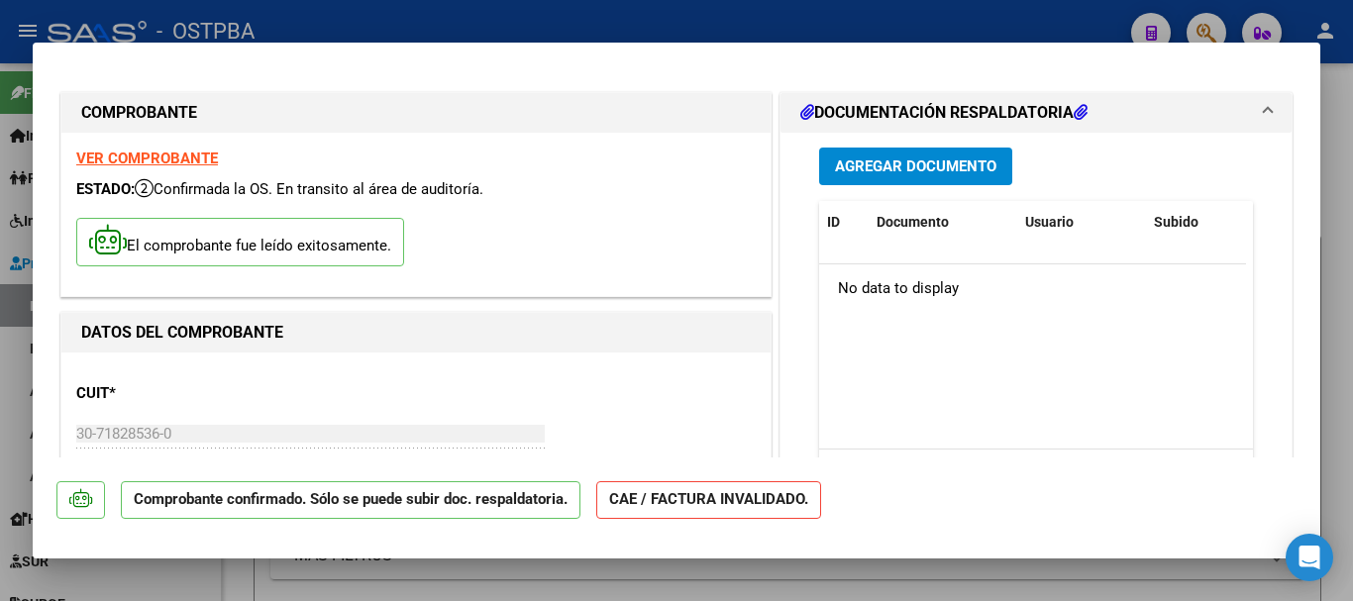
click at [915, 160] on span "Agregar Documento" at bounding box center [915, 168] width 161 height 18
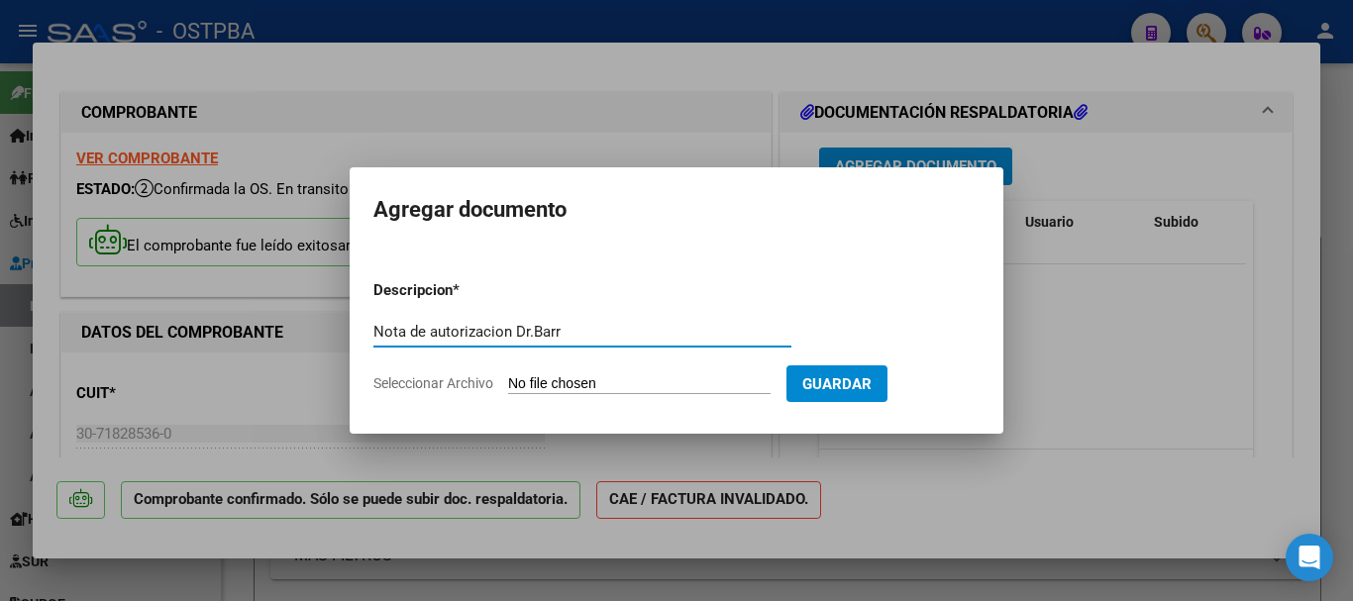
type input "Nota de autorizacion Dr.Barr"
click at [572, 382] on input "Seleccionar Archivo" at bounding box center [639, 384] width 263 height 19
type input "C:\fakepath\Nota de autorizacion Dr.Barr_20250318_0001.pdf"
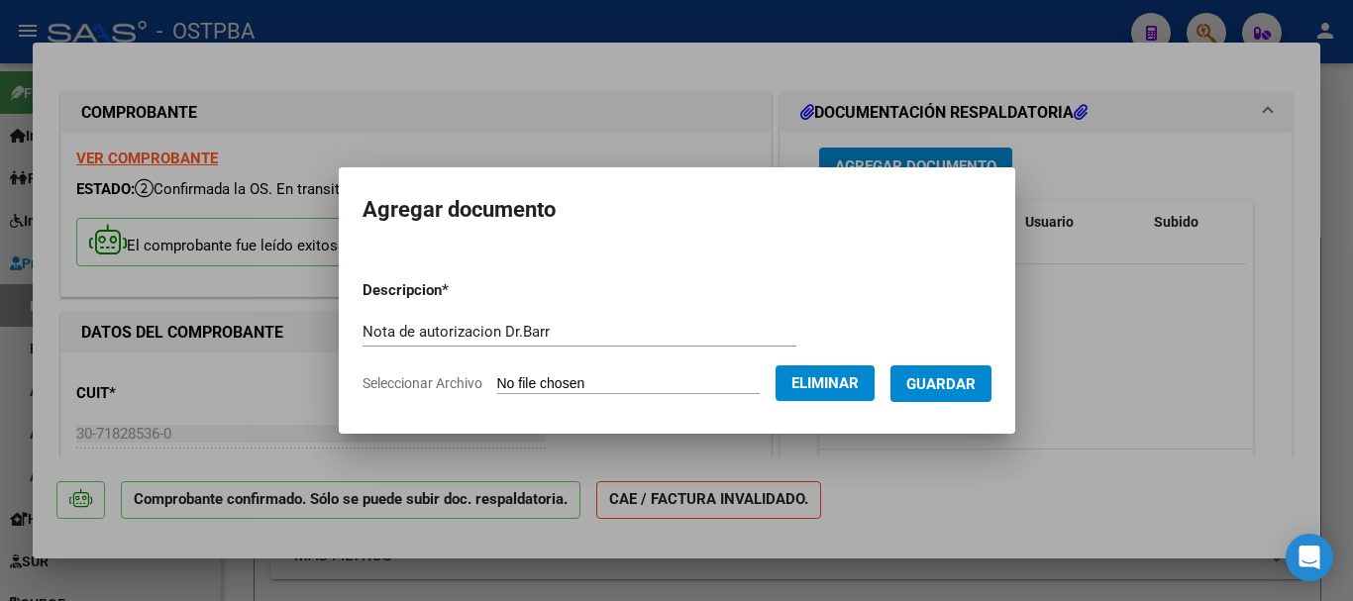
click at [944, 383] on span "Guardar" at bounding box center [940, 384] width 69 height 18
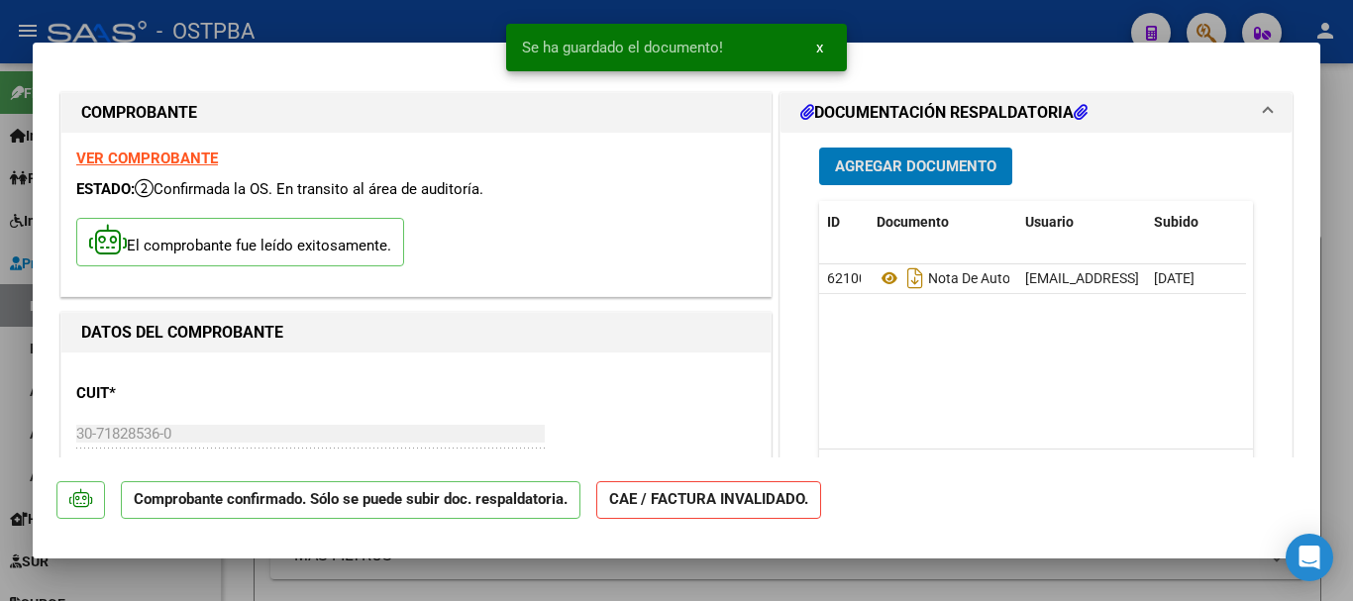
click at [900, 160] on span "Agregar Documento" at bounding box center [915, 168] width 161 height 18
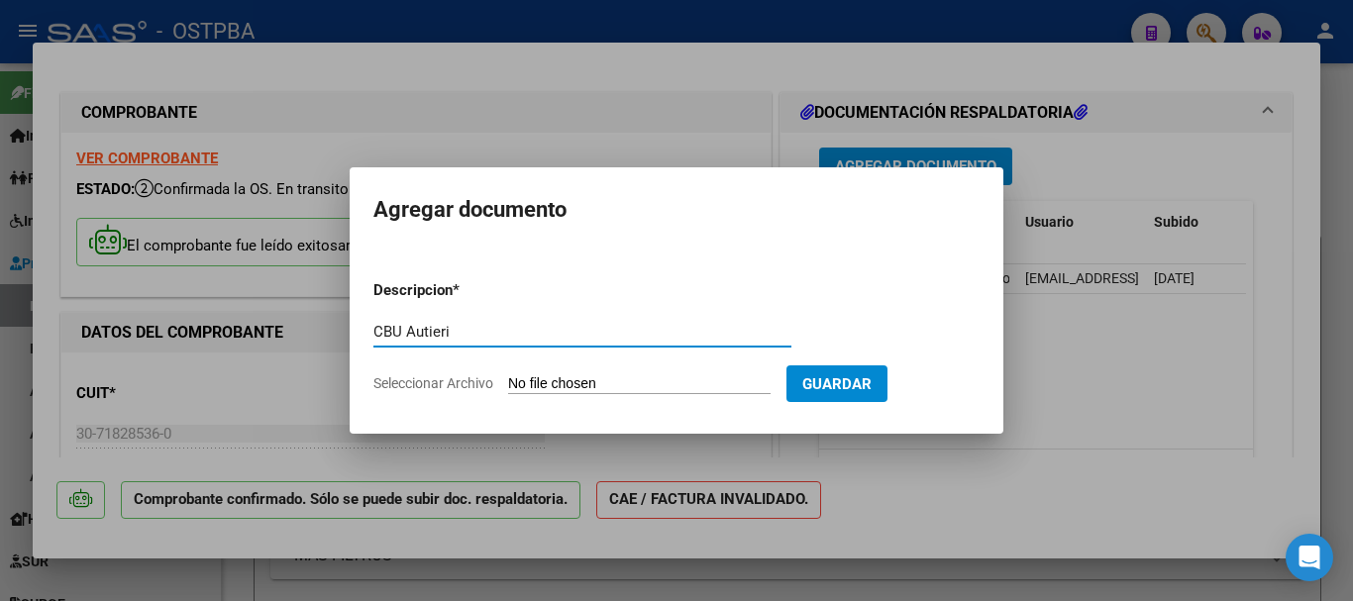
type input "CBU Autieri"
click at [557, 384] on input "Seleccionar Archivo" at bounding box center [639, 384] width 263 height 19
type input "C:\fakepath\CBU Autieri.pdf"
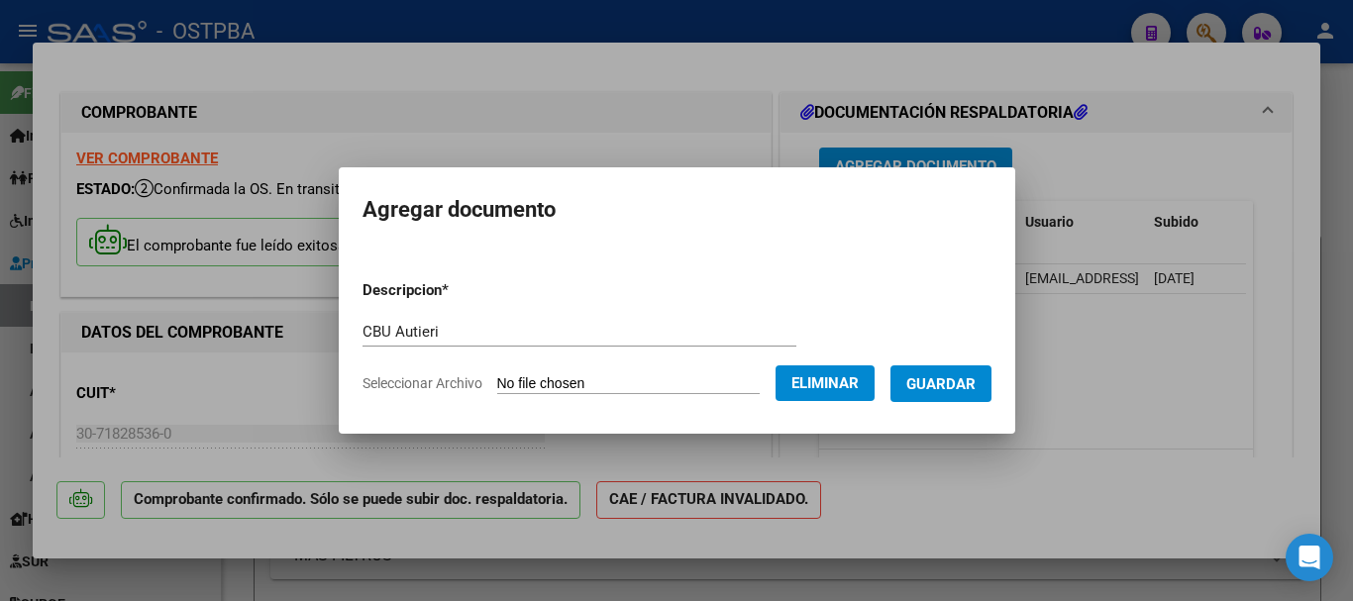
click at [950, 378] on span "Guardar" at bounding box center [940, 384] width 69 height 18
